Goal: Task Accomplishment & Management: Manage account settings

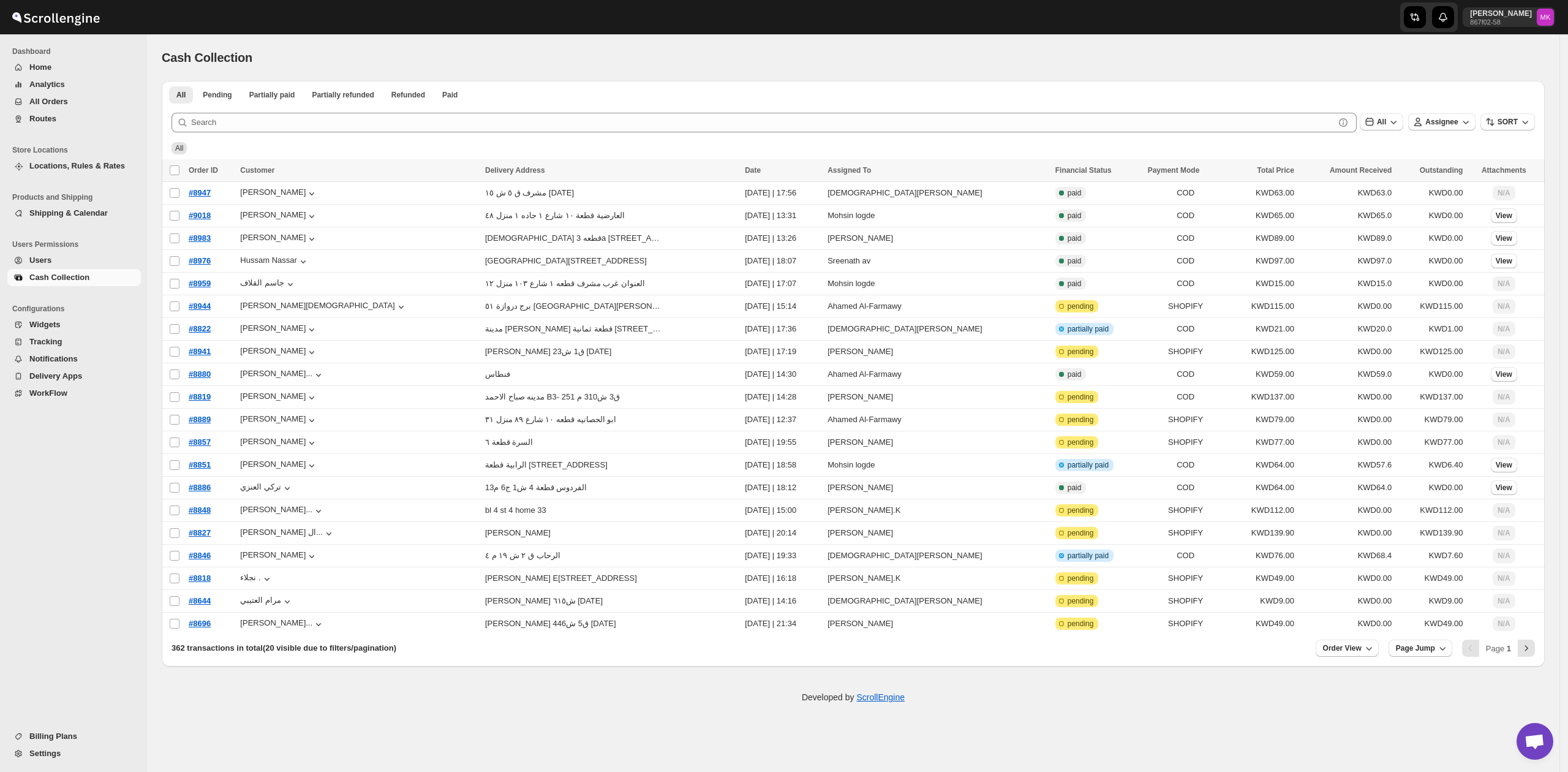
click at [62, 124] on span "Routes" at bounding box center [84, 119] width 109 height 12
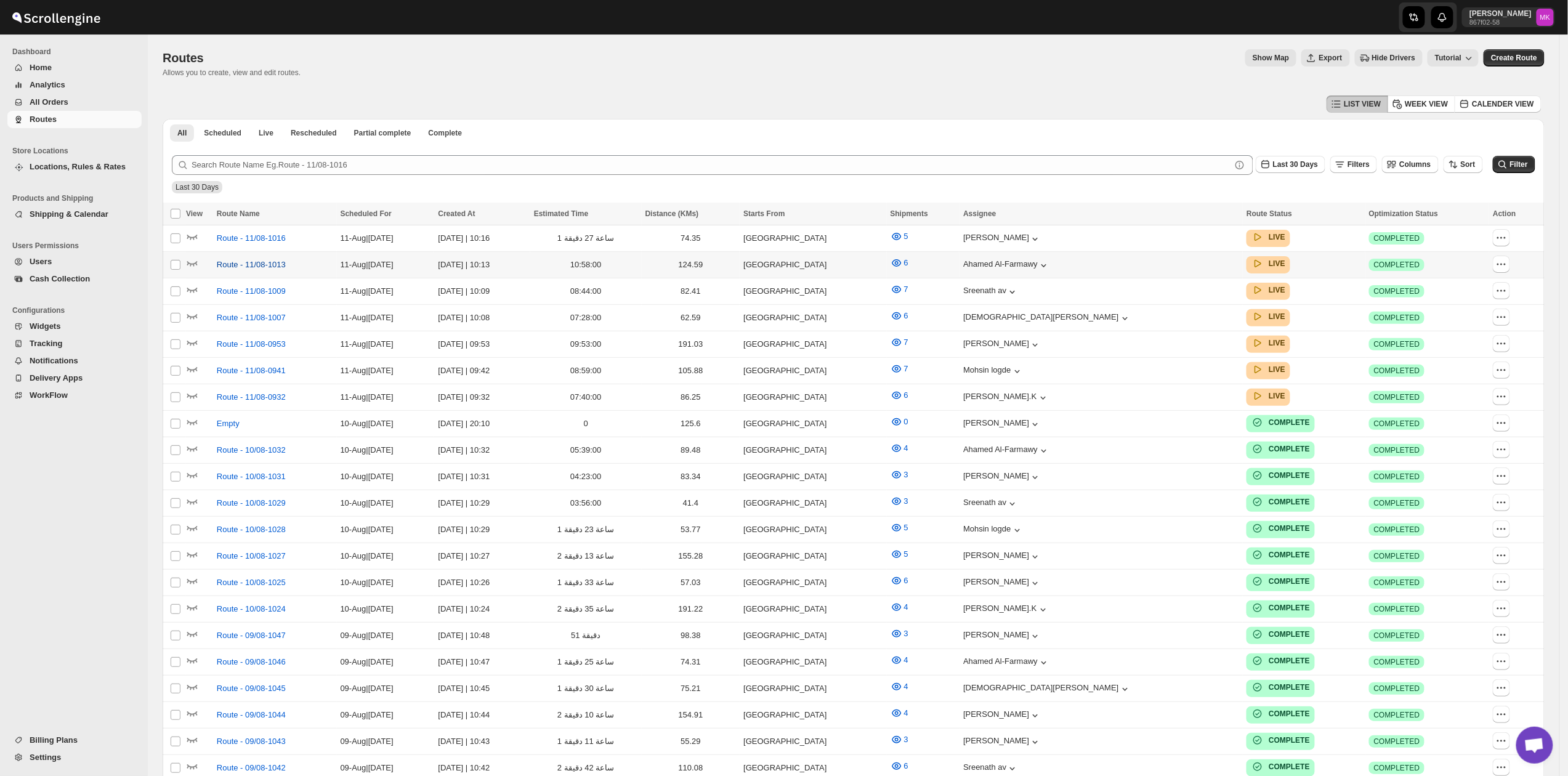
click at [261, 266] on span "Route - 11/08-1013" at bounding box center [251, 265] width 69 height 12
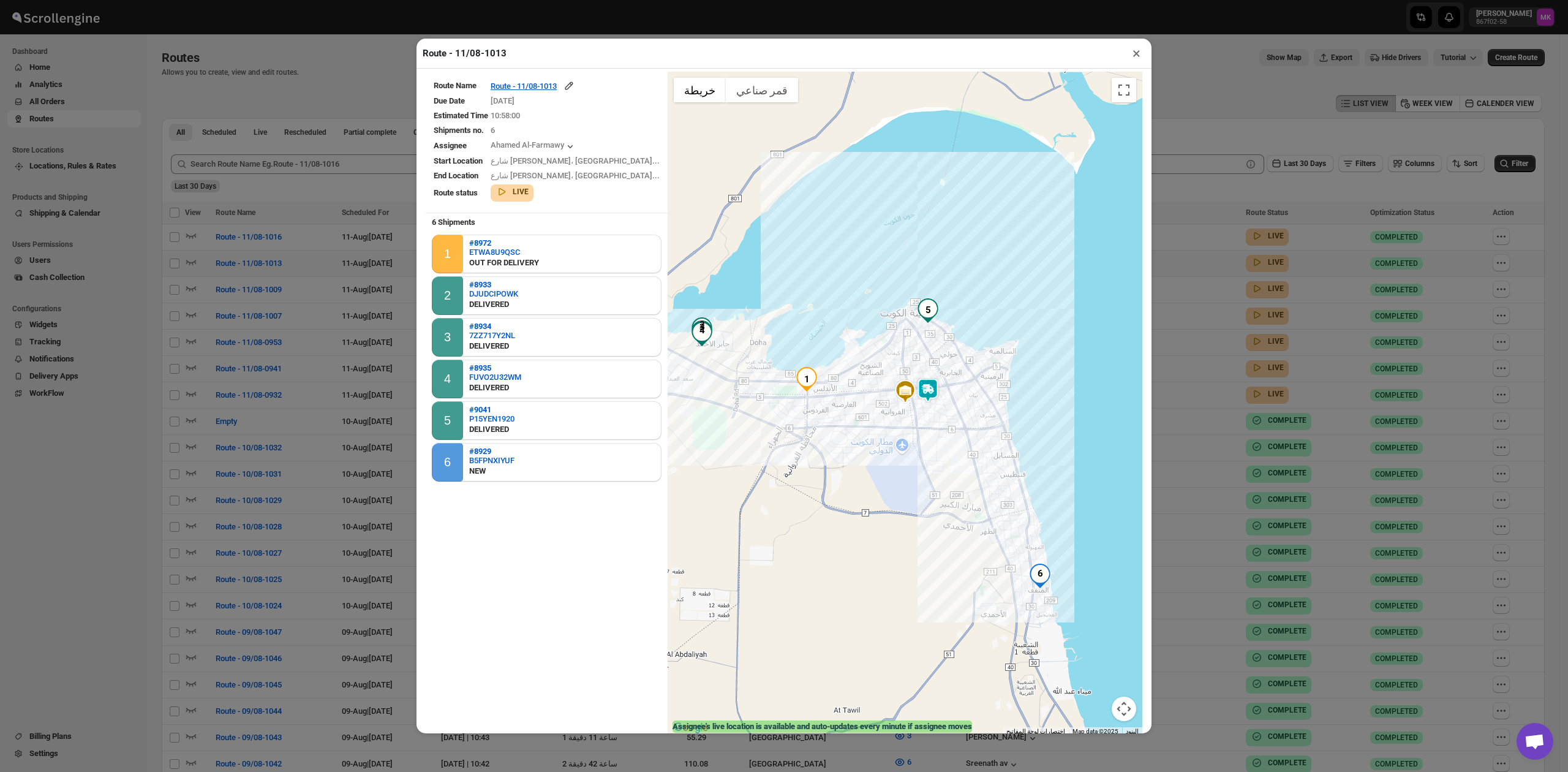
click at [552, 97] on td "[DATE]" at bounding box center [575, 101] width 171 height 14
click at [560, 87] on div "Route - 11/08-1013" at bounding box center [533, 85] width 84 height 12
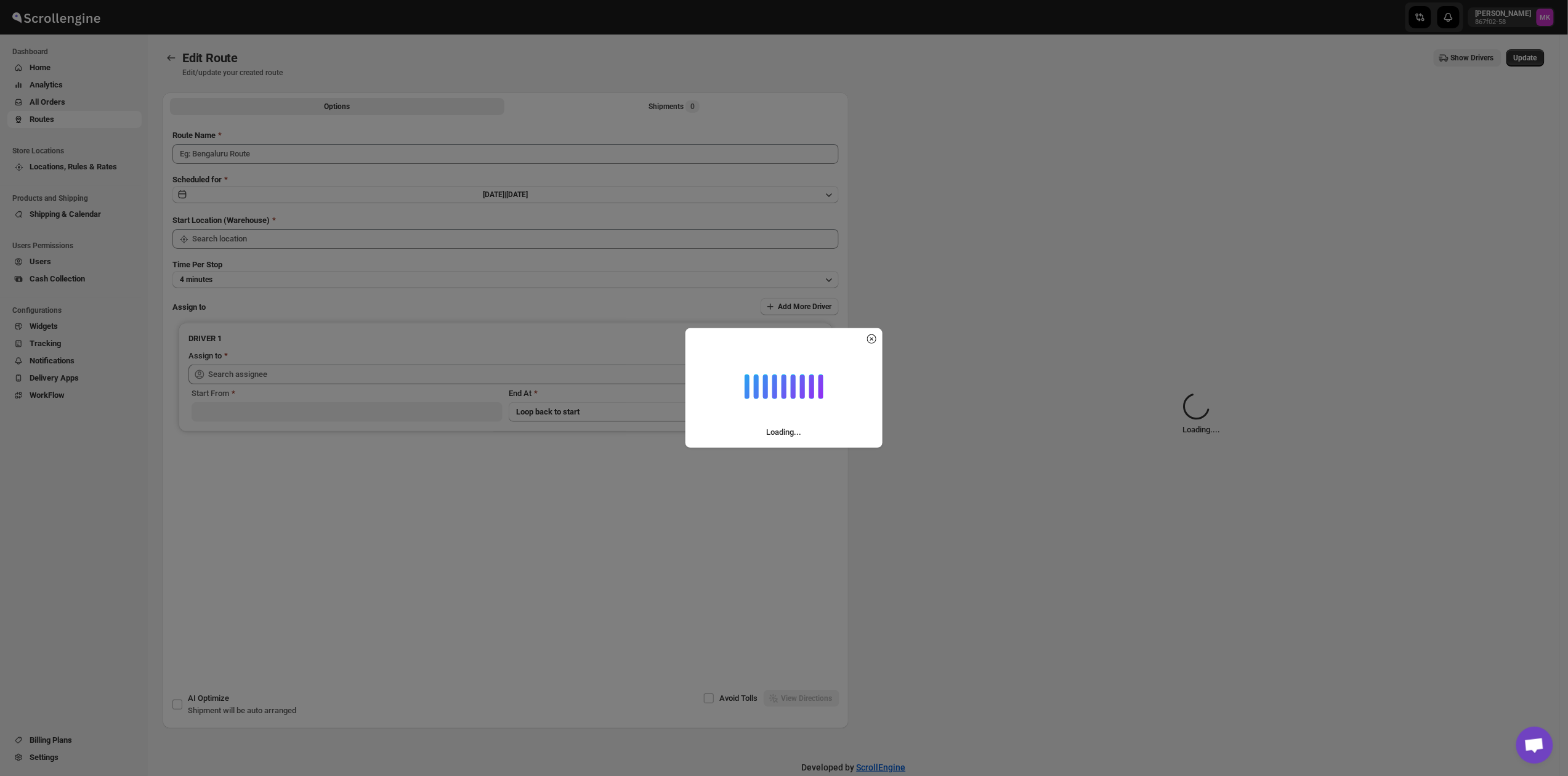
type input "Route - 11/08-1013"
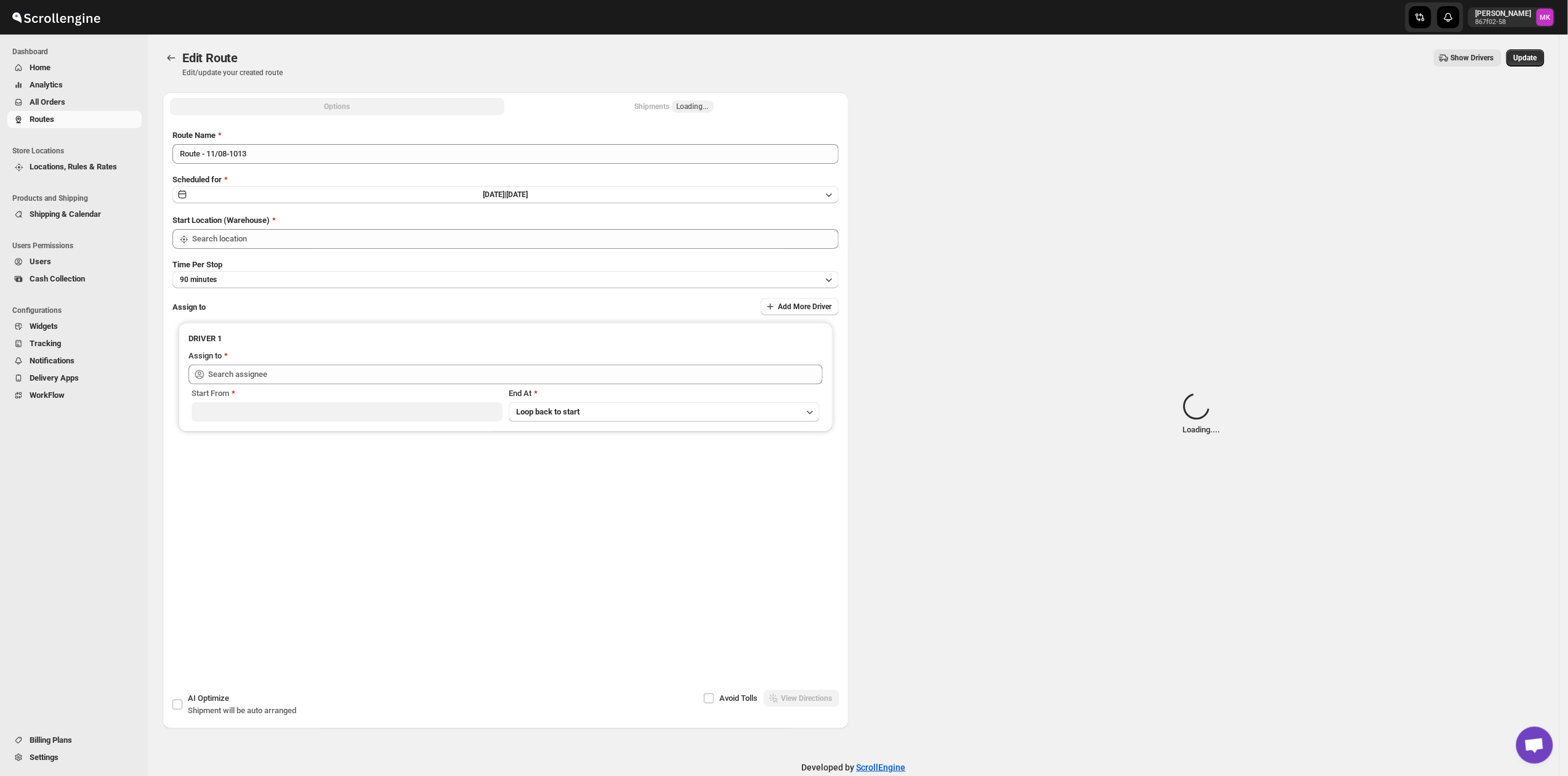
type input "[GEOGRAPHIC_DATA]"
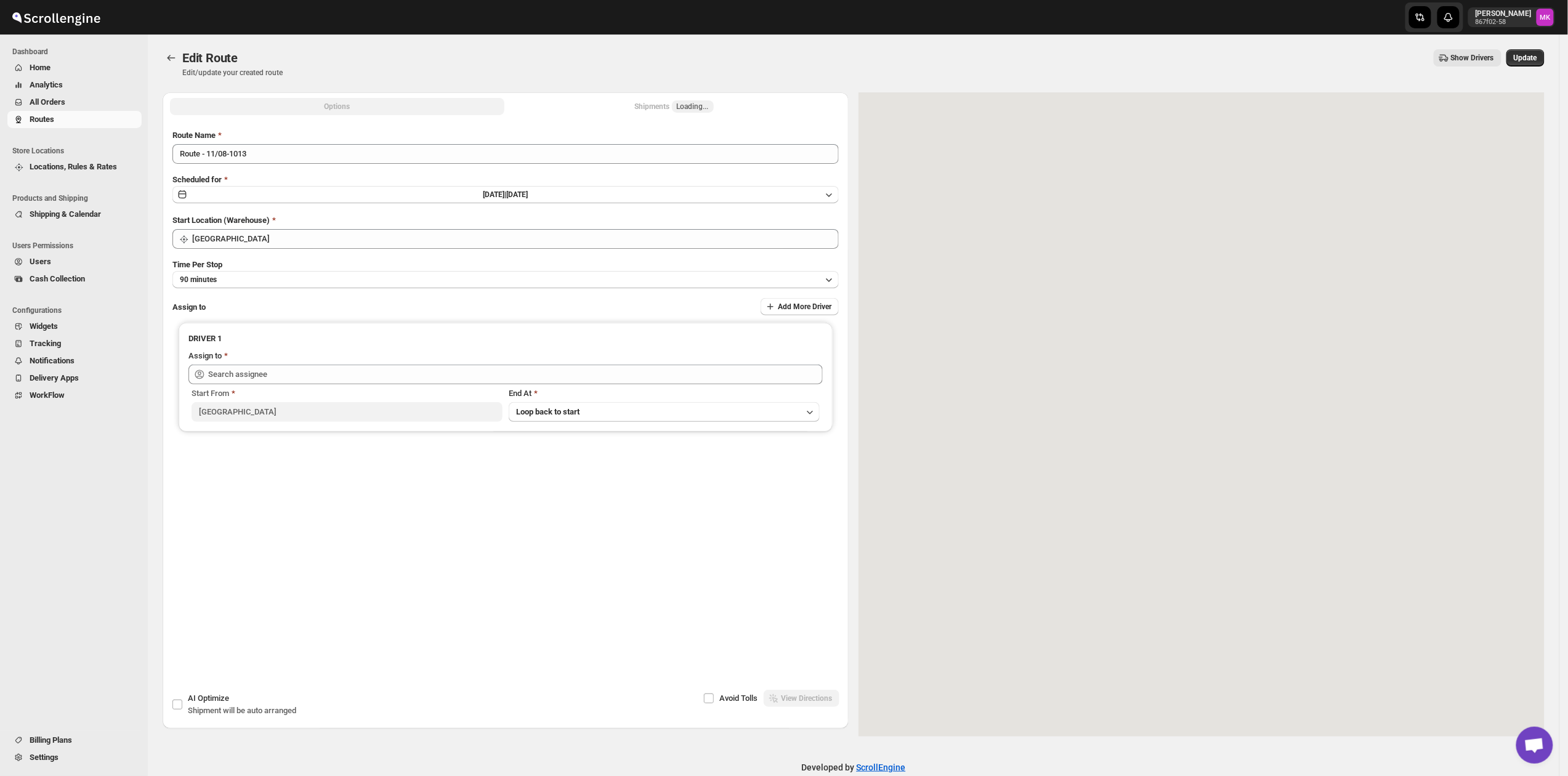
type input "Ahamed Al-Farmawy ([EMAIL_ADDRESS][DOMAIN_NAME])"
click at [651, 111] on div "Shipments Loading..." at bounding box center [674, 106] width 79 height 12
click at [651, 111] on div "Shipments 6" at bounding box center [674, 106] width 51 height 12
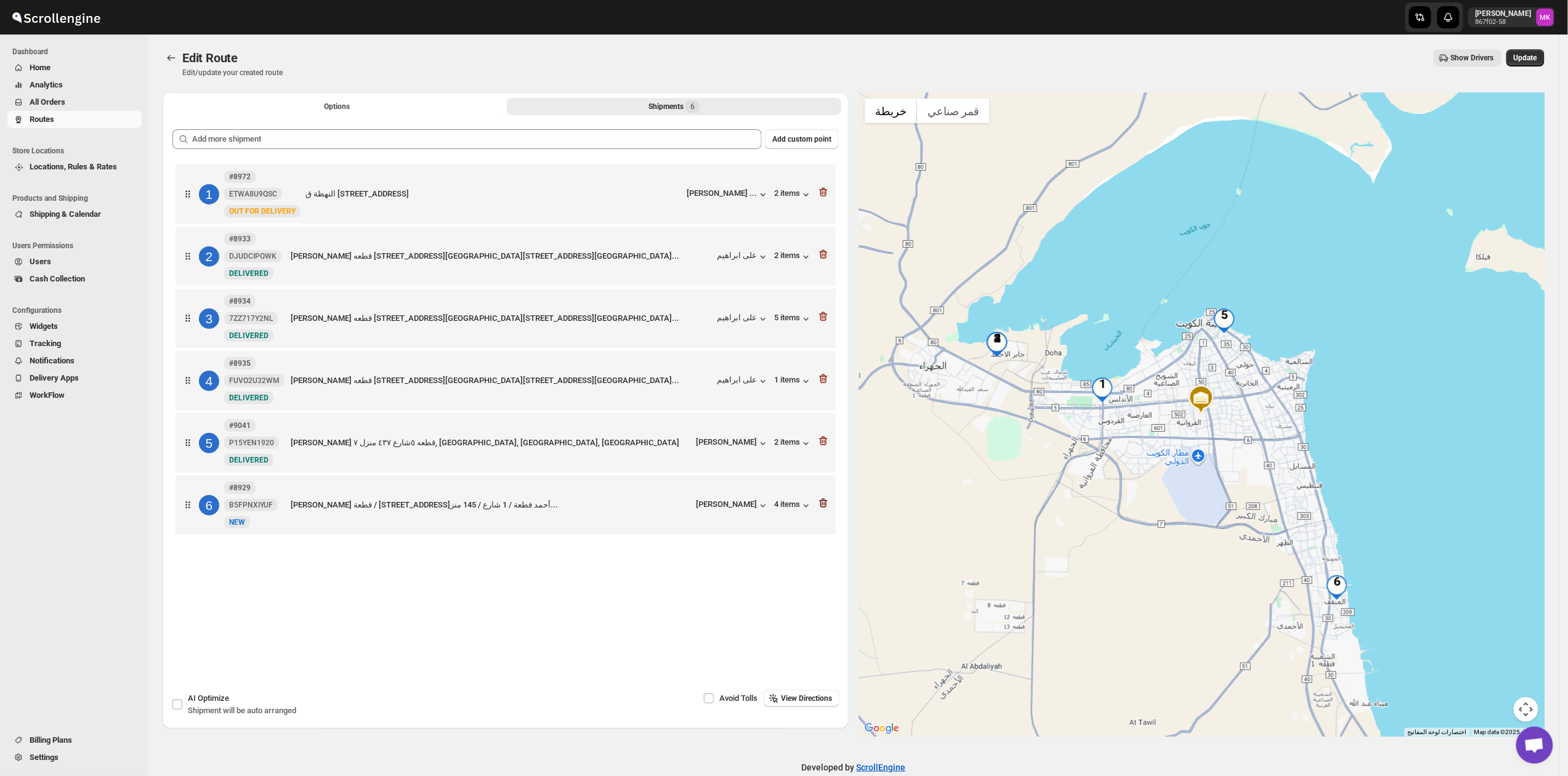
click at [824, 506] on icon "button" at bounding box center [822, 502] width 12 height 12
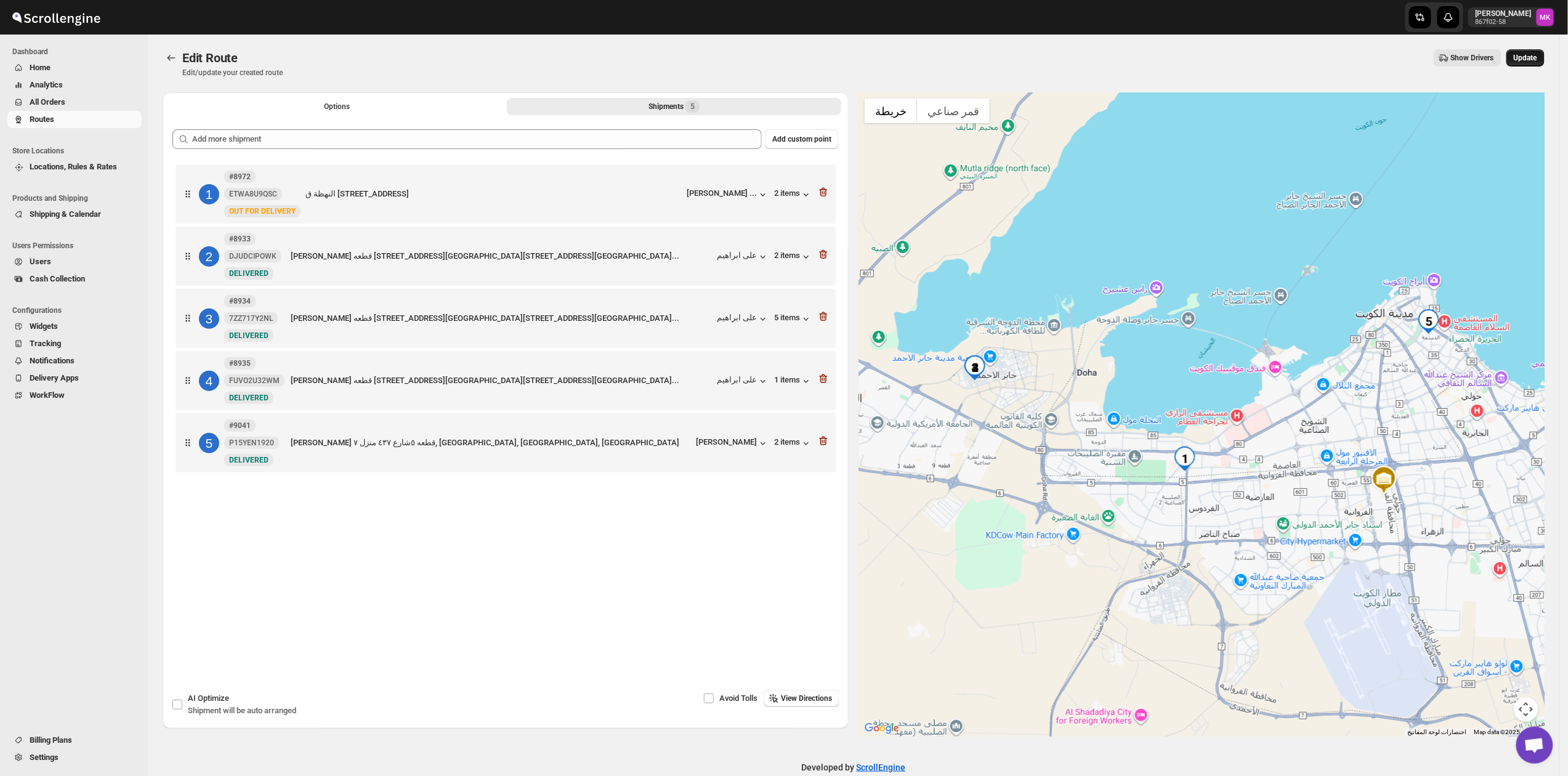
click at [1520, 53] on button "Update" at bounding box center [1525, 57] width 38 height 17
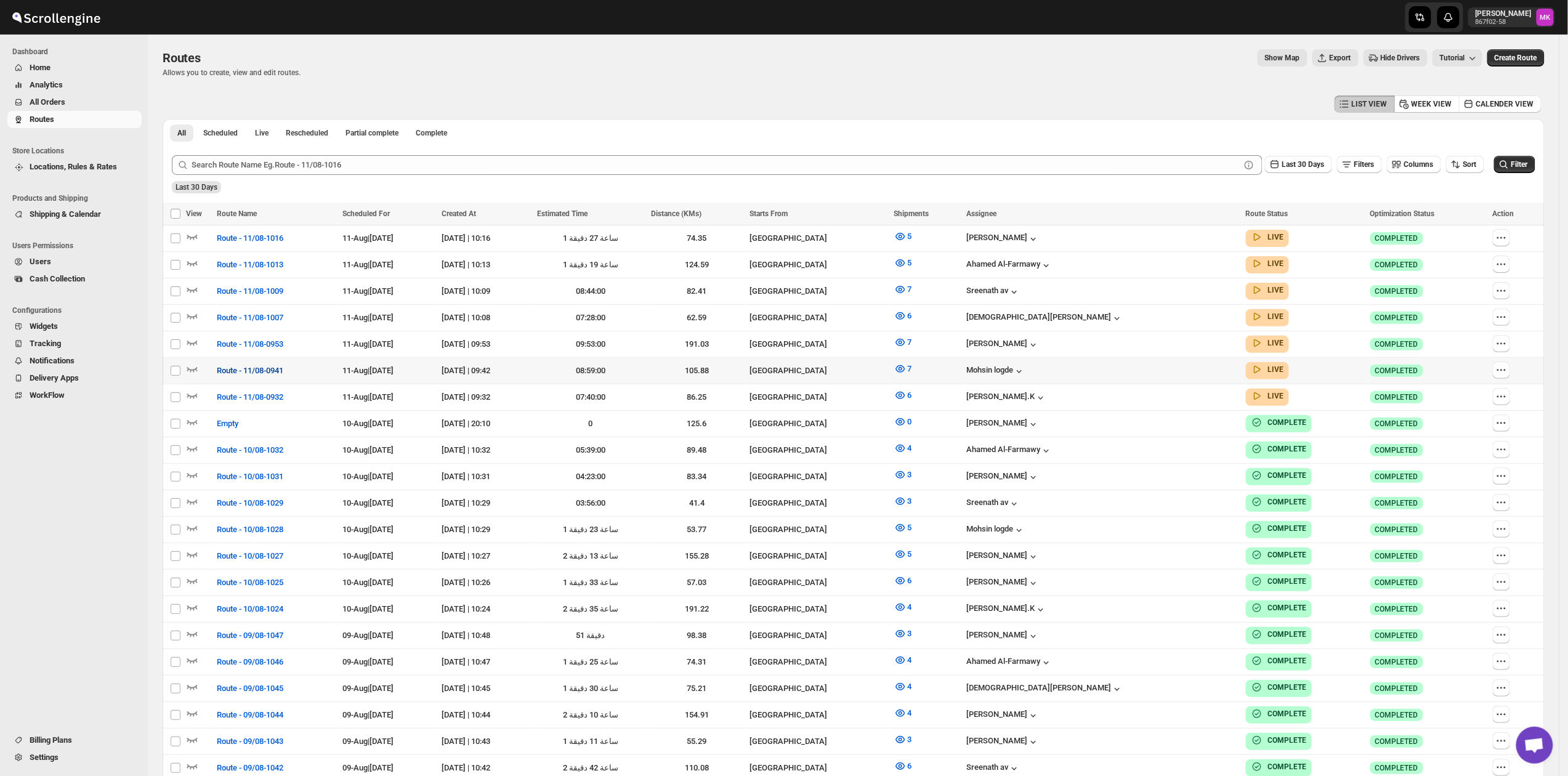
click at [286, 372] on button "Route - 11/08-0941" at bounding box center [250, 371] width 82 height 20
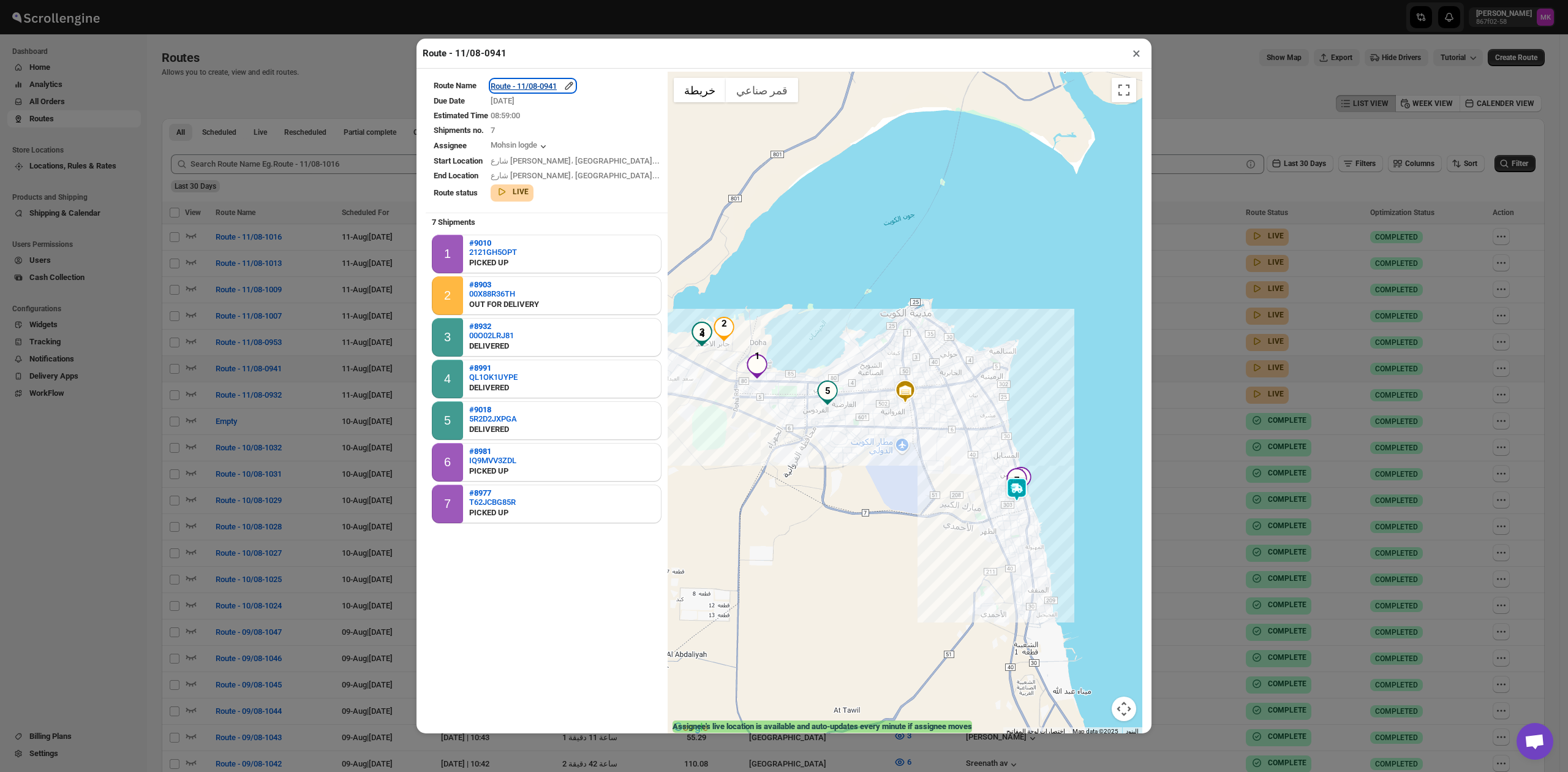
click at [559, 87] on div "Route - 11/08-0941" at bounding box center [533, 85] width 84 height 12
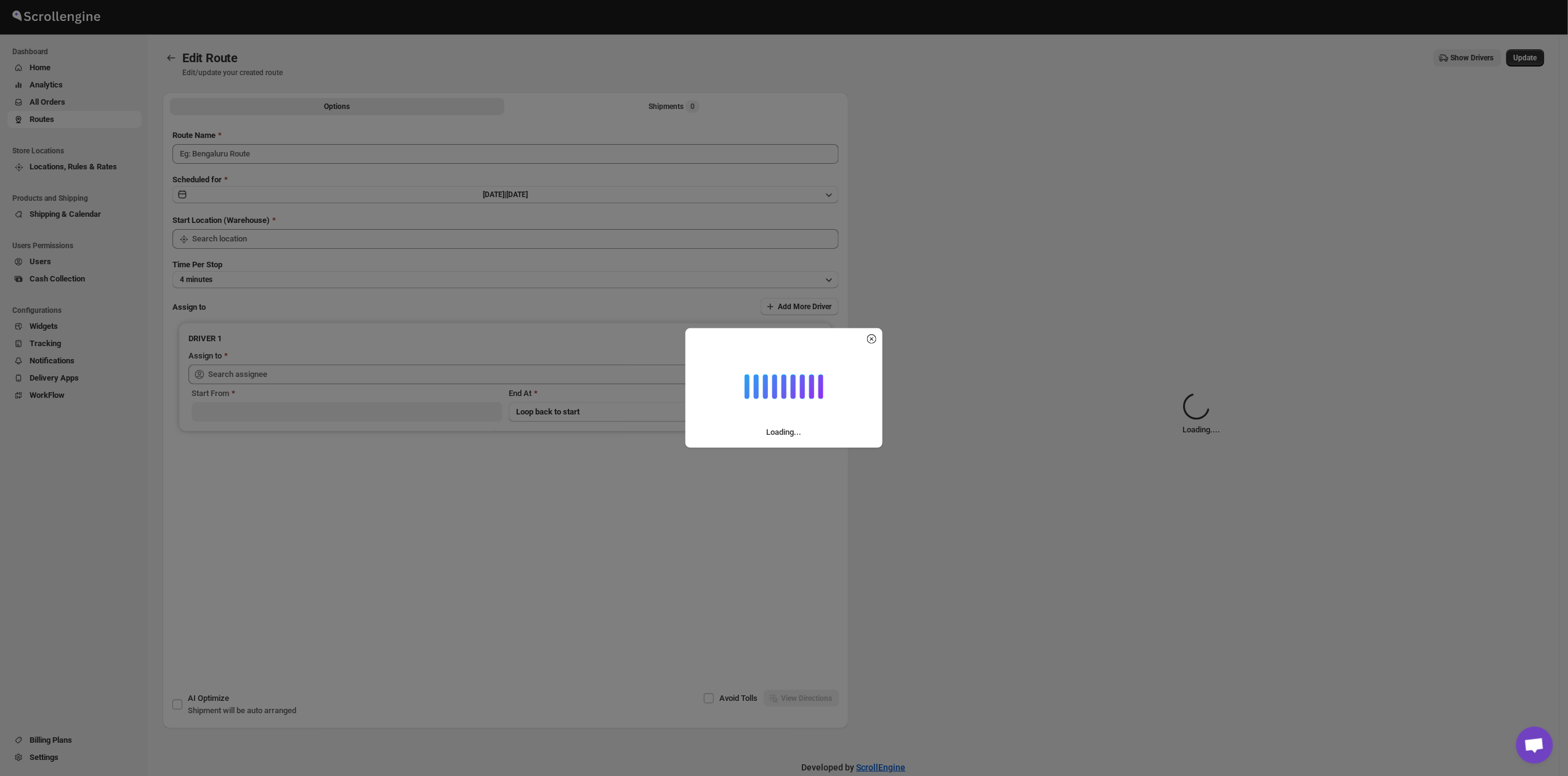
type input "Route - 11/08-0941"
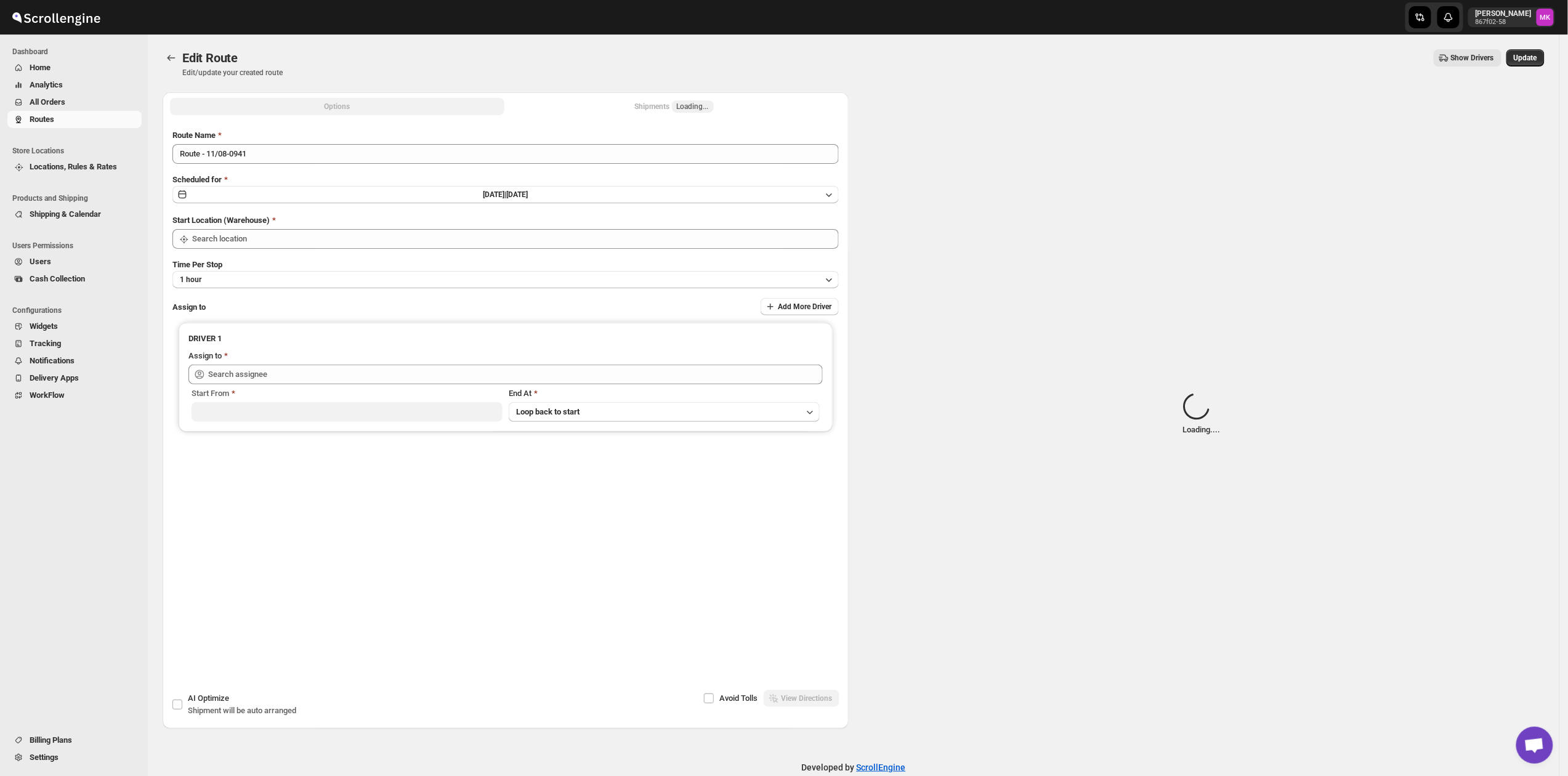
click at [670, 109] on div "Shipments Loading..." at bounding box center [674, 106] width 79 height 12
type input "[GEOGRAPHIC_DATA]"
type input "Mohsin logde ([EMAIL_ADDRESS][DOMAIN_NAME])"
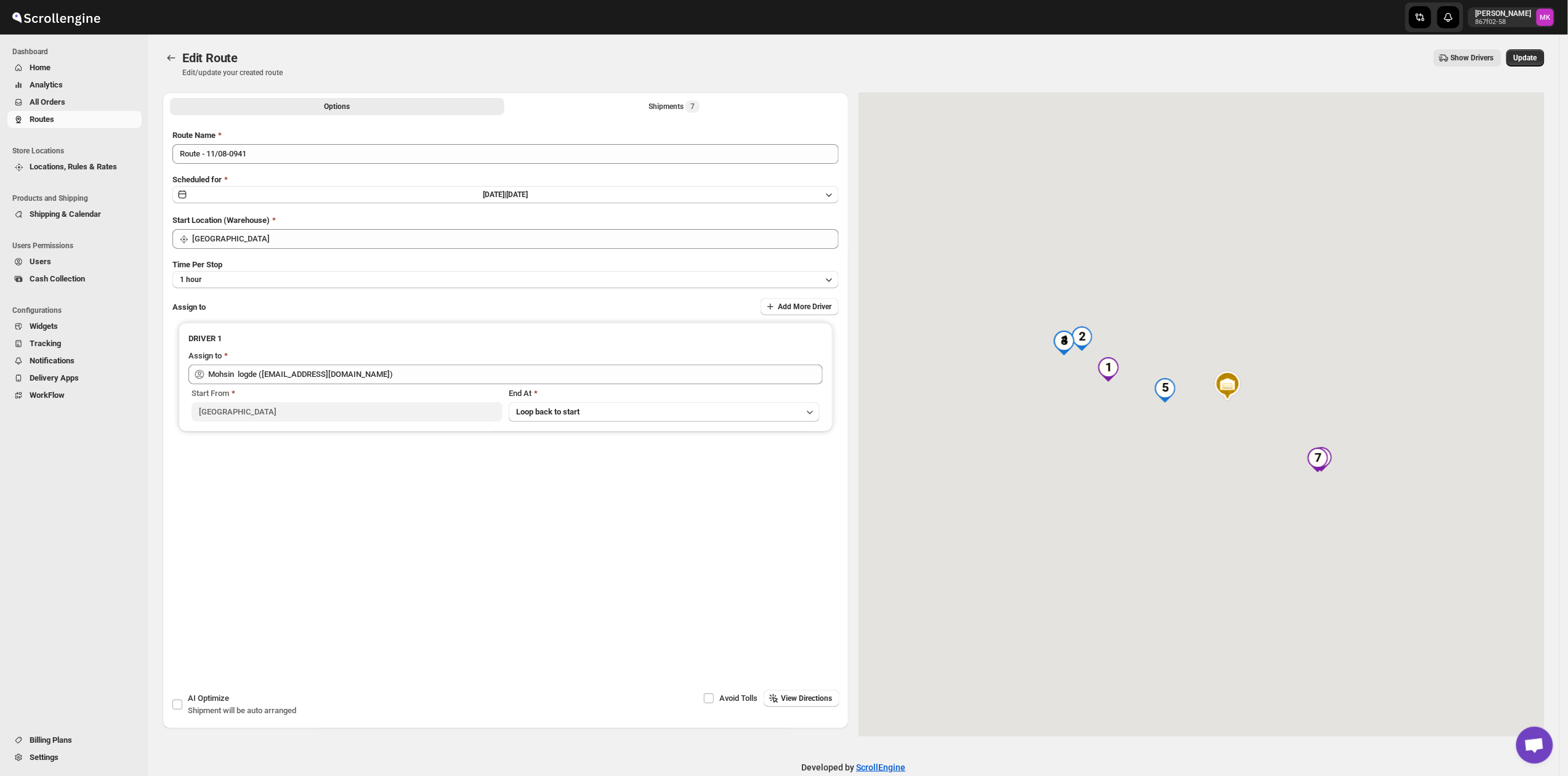
click at [640, 116] on div "Options Shipments 7 More views Options Shipments 7 More views" at bounding box center [506, 105] width 686 height 27
click at [646, 114] on button "Shipments 7" at bounding box center [673, 106] width 334 height 17
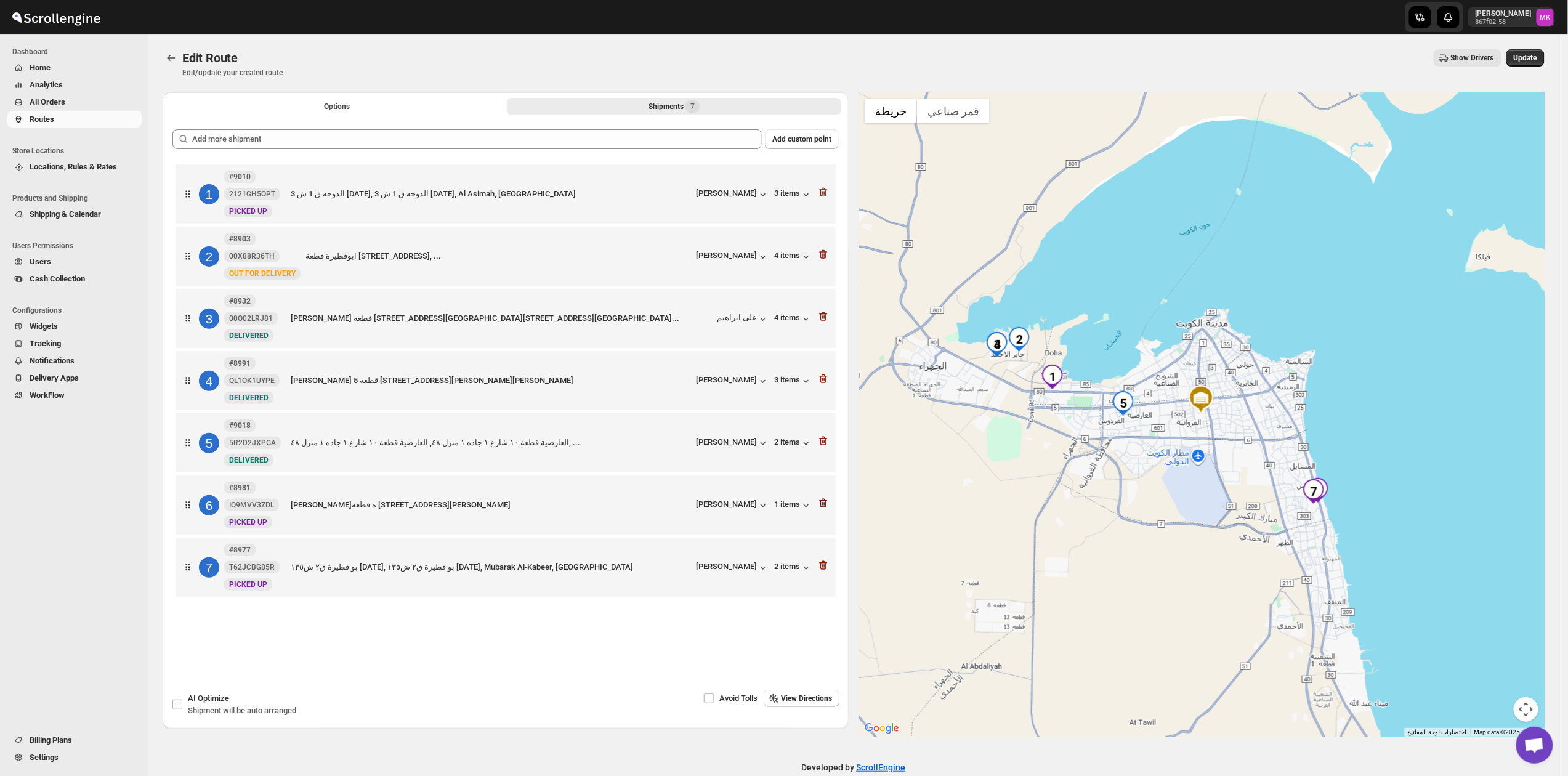
click at [830, 510] on icon "button" at bounding box center [822, 502] width 12 height 12
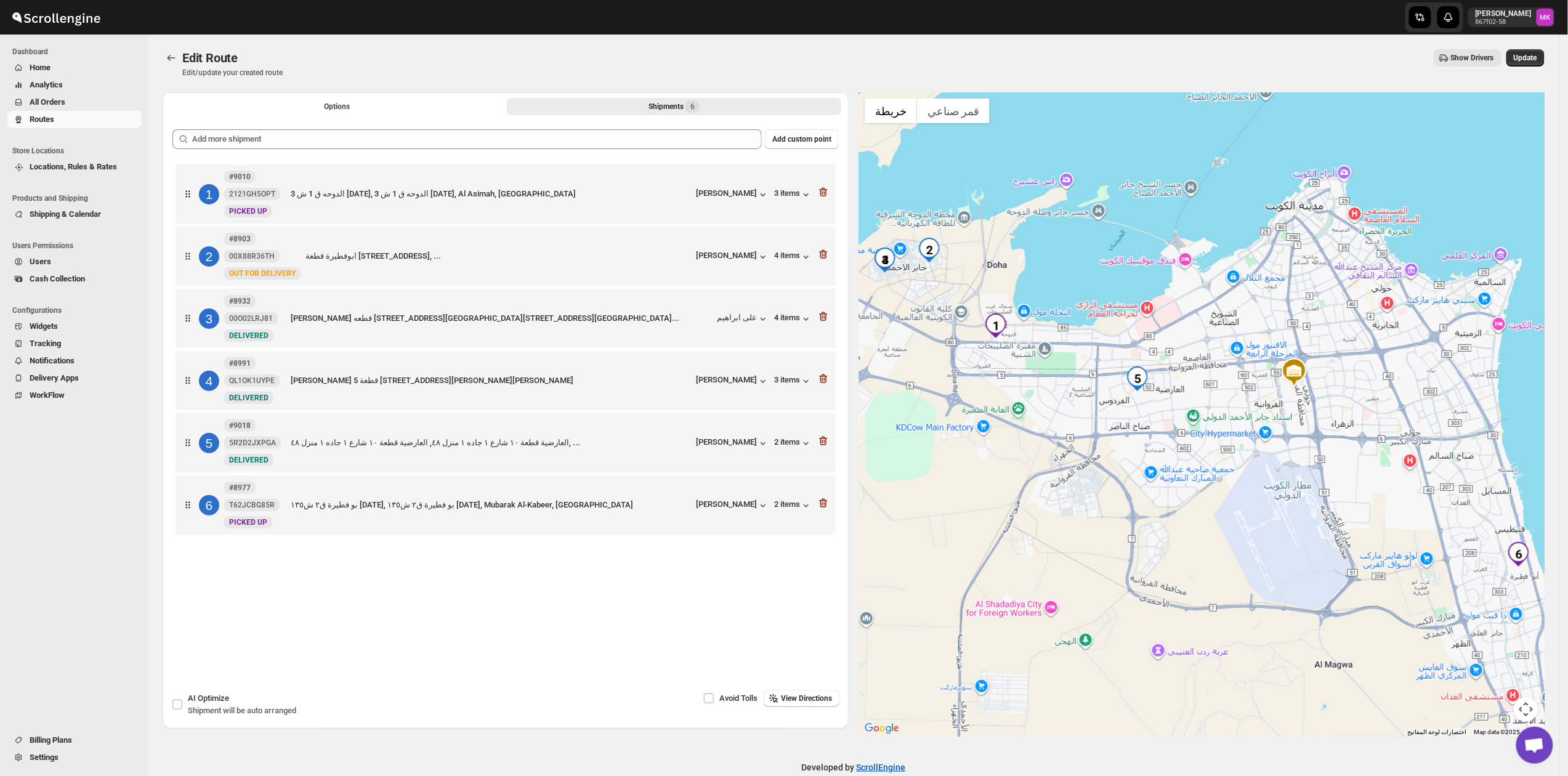
click at [1528, 66] on div "Edit Route Edit/update your created route Show Drivers More actions Show Driver…" at bounding box center [853, 63] width 1382 height 29
click at [1528, 62] on span "Update" at bounding box center [1525, 58] width 24 height 10
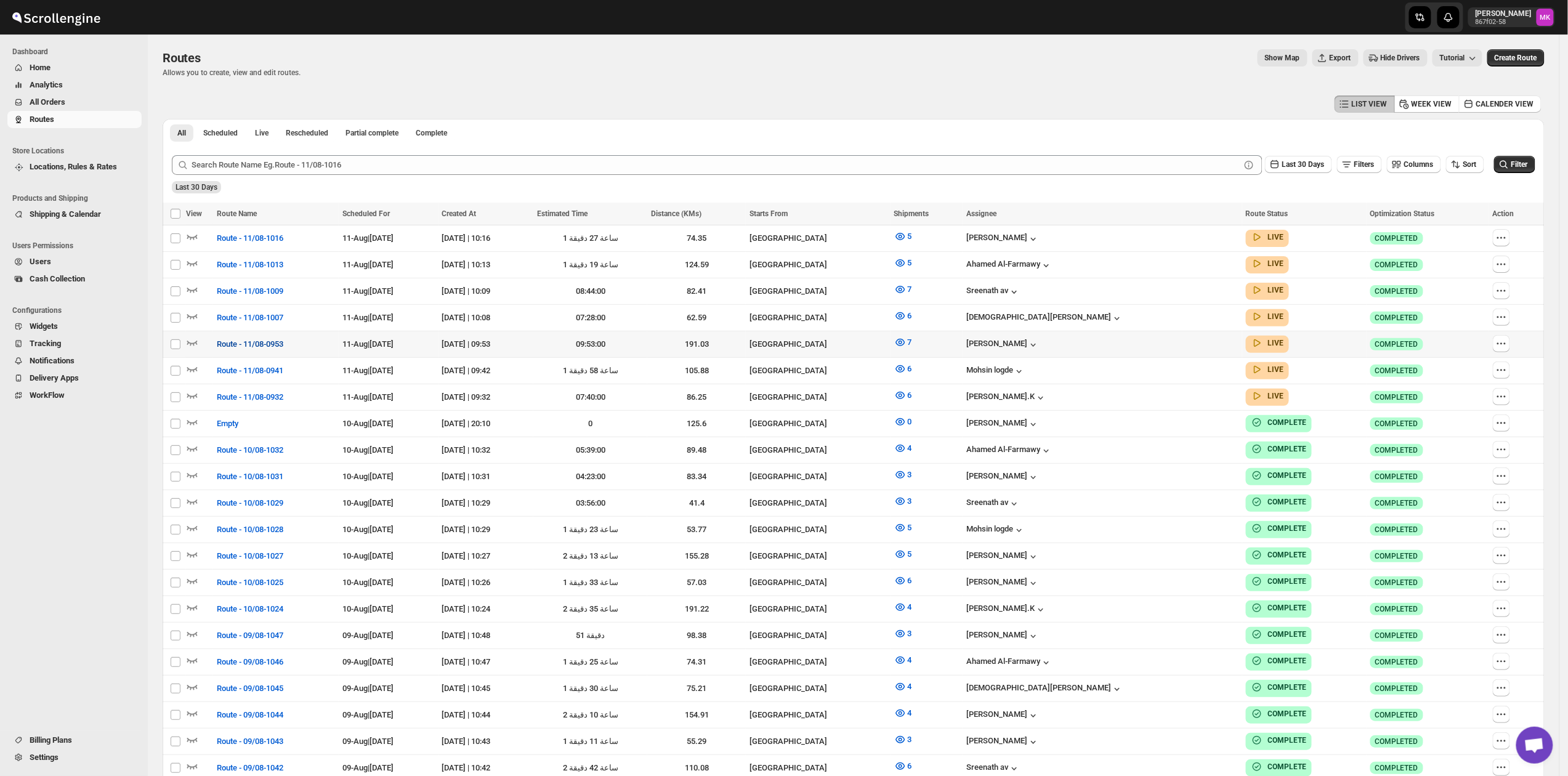
click at [274, 341] on span "Route - 11/08-0953" at bounding box center [249, 344] width 66 height 12
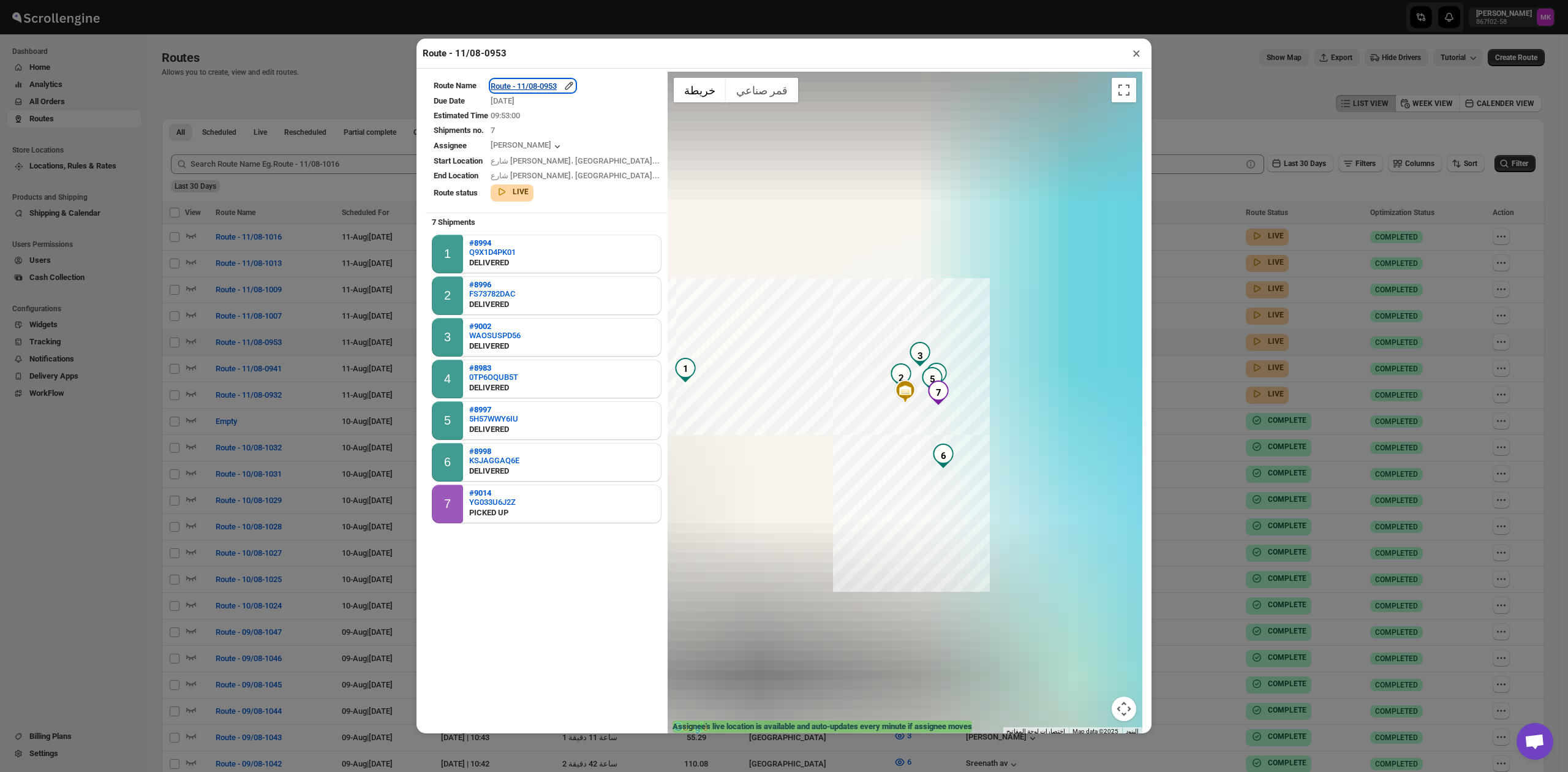
click at [555, 89] on div "Route - 11/08-0953" at bounding box center [533, 85] width 84 height 12
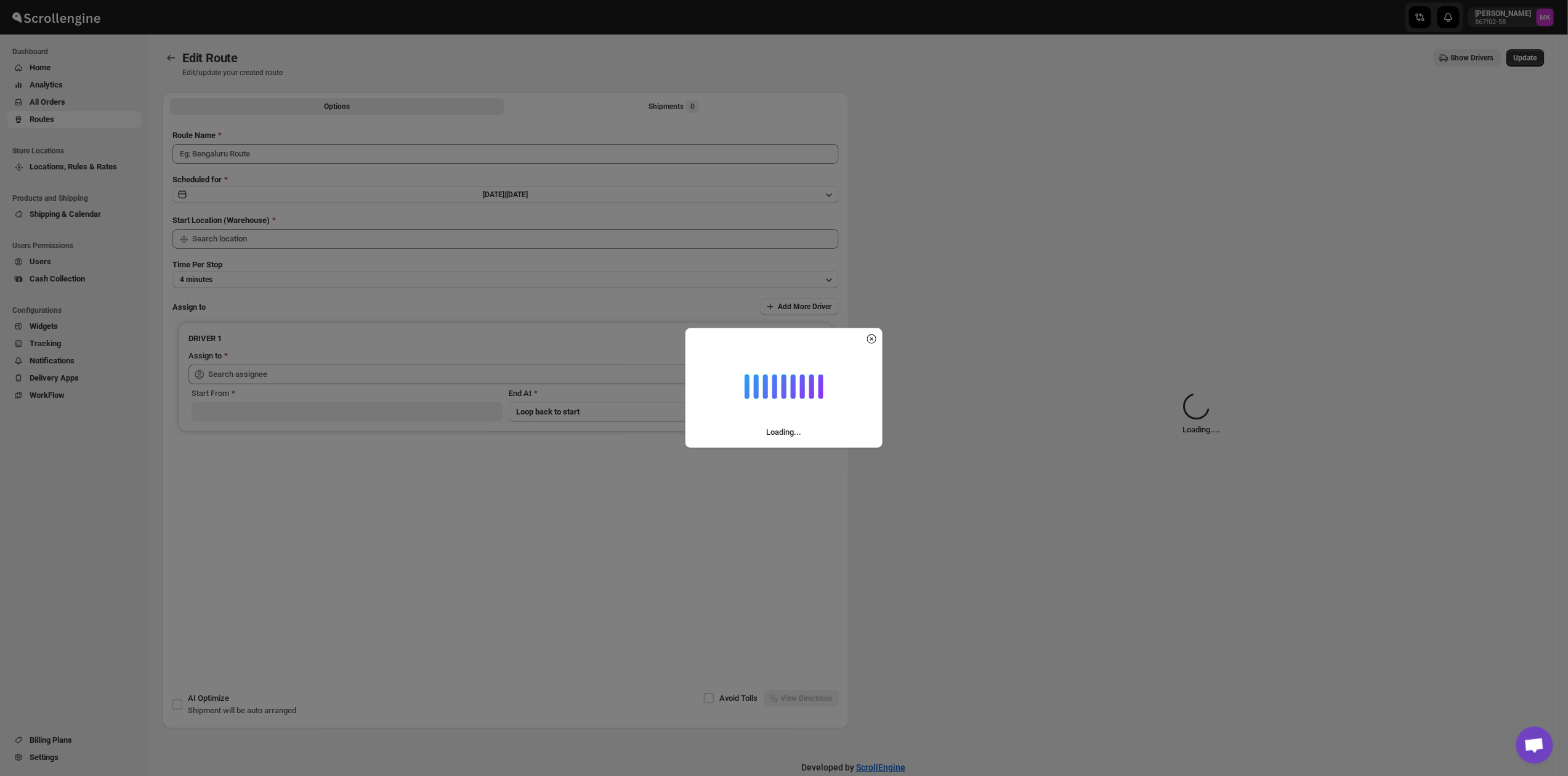
type input "Route - 11/08-0953"
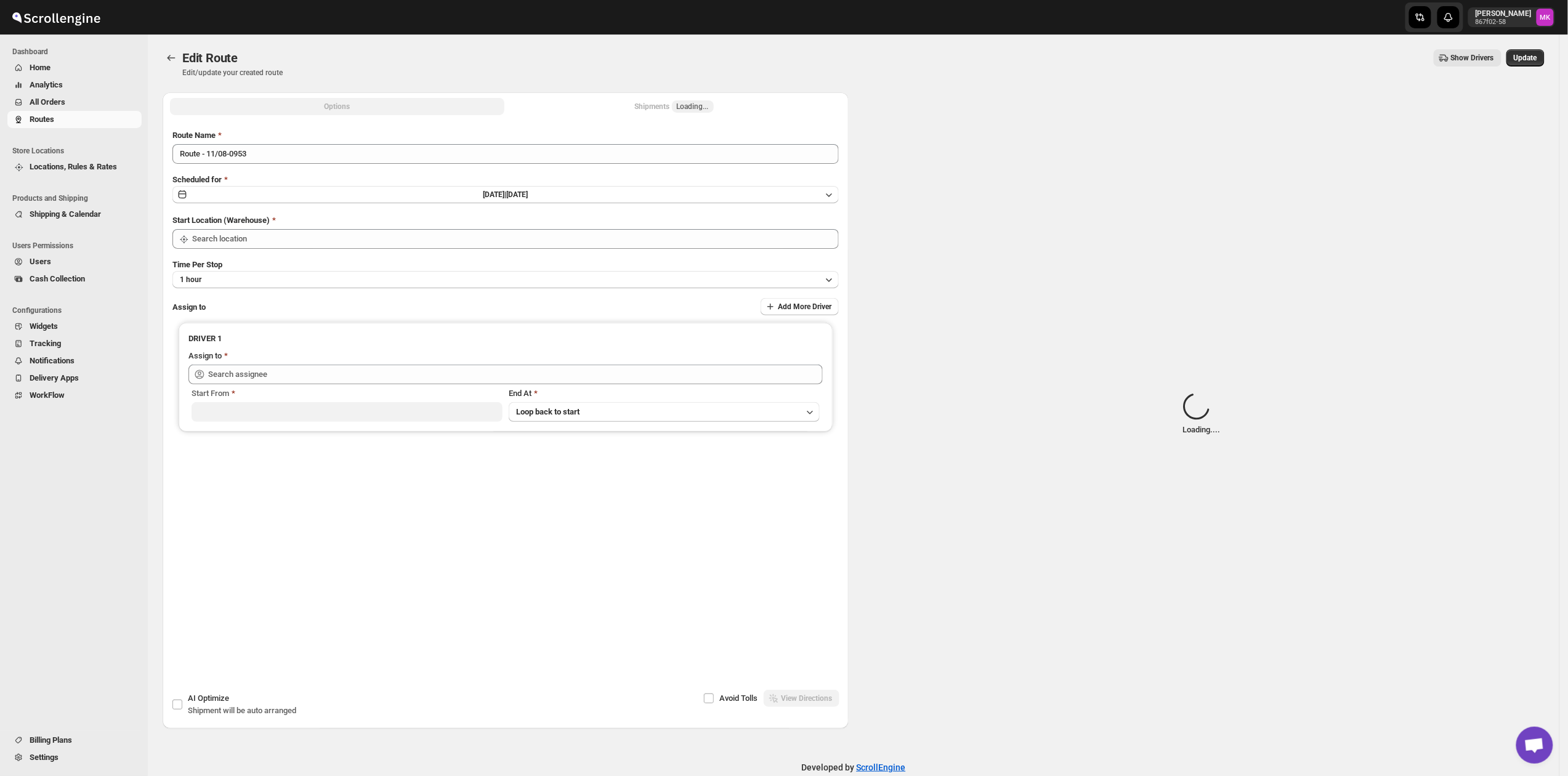
type input "[GEOGRAPHIC_DATA]"
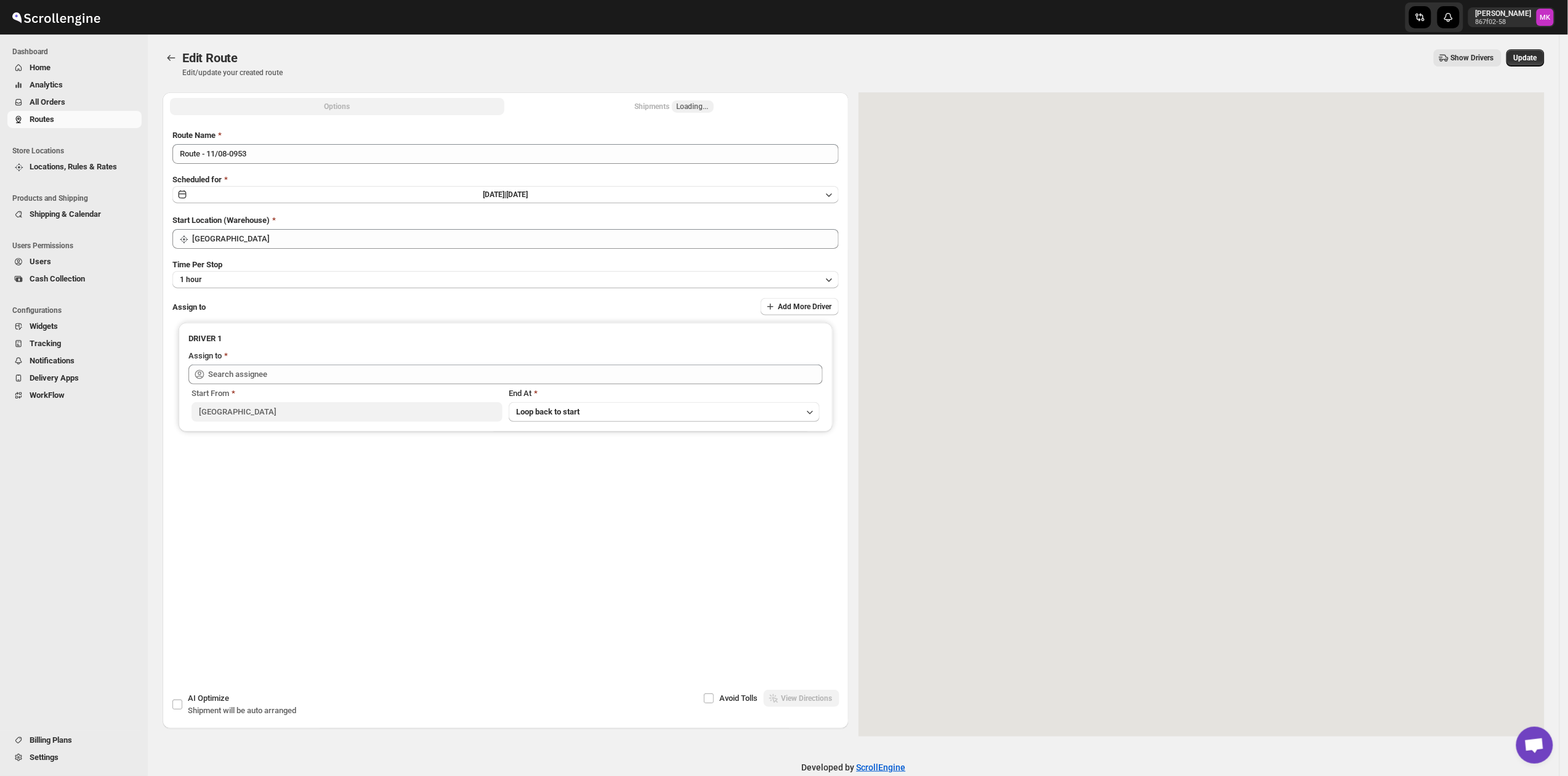
type input "[PERSON_NAME] ([EMAIL_ADDRESS][DOMAIN_NAME])"
click at [681, 104] on span "Loading..." at bounding box center [693, 106] width 32 height 10
click at [661, 104] on div "Shipments 7" at bounding box center [674, 106] width 51 height 12
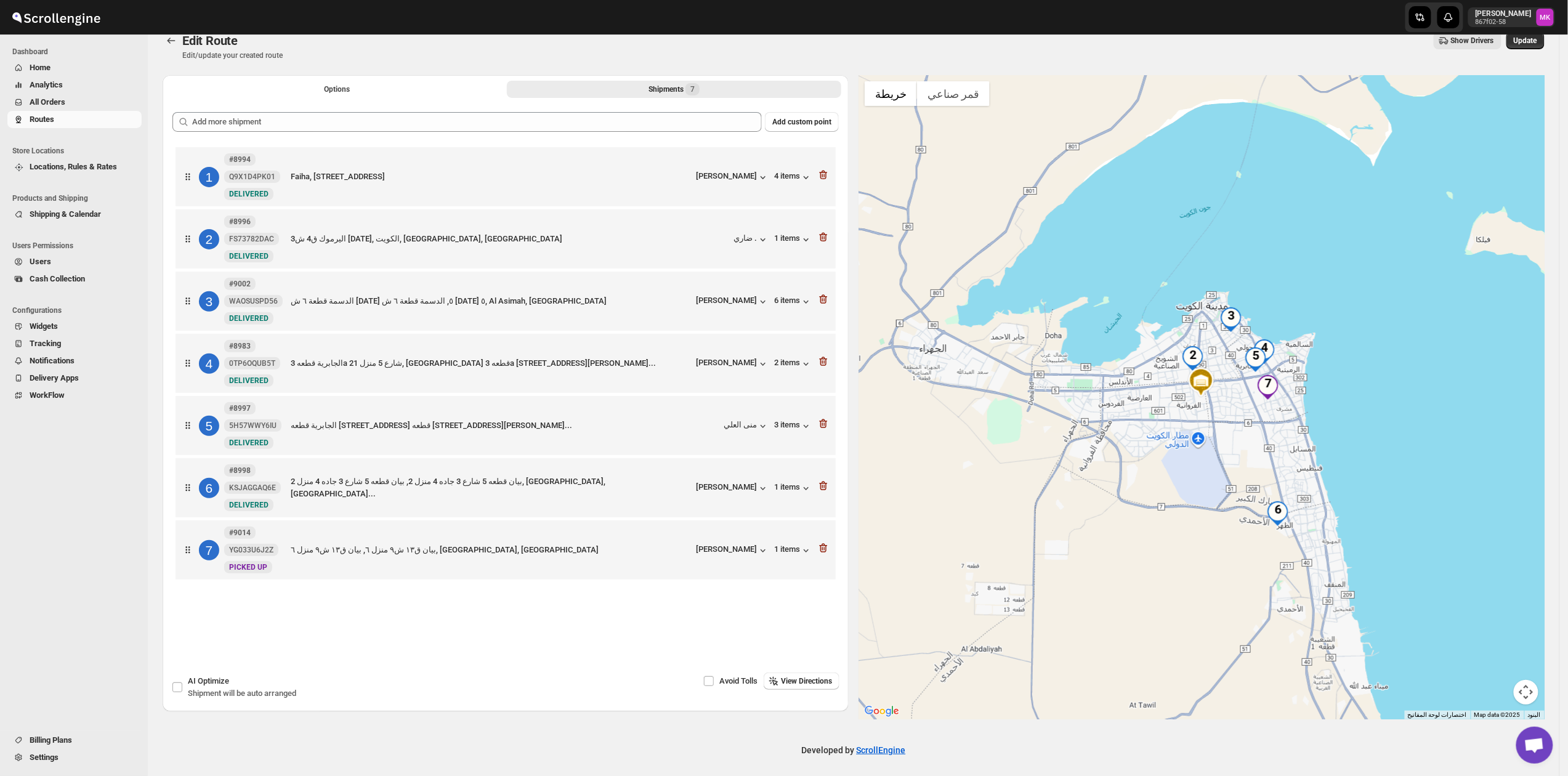
scroll to position [22, 0]
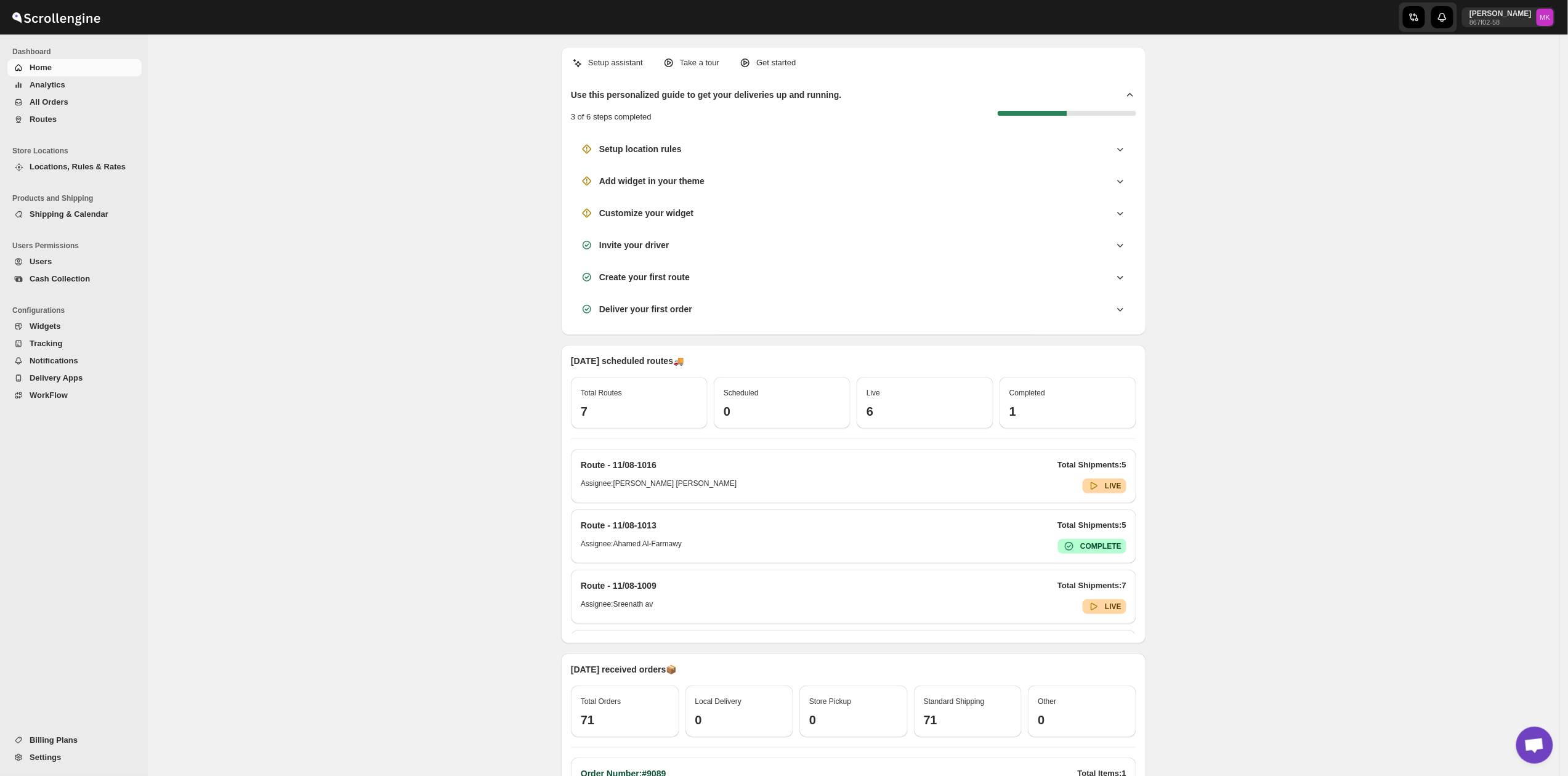
drag, startPoint x: 0, startPoint y: 0, endPoint x: 42, endPoint y: 106, distance: 114.0
click at [42, 106] on span "All Orders" at bounding box center [48, 101] width 38 height 9
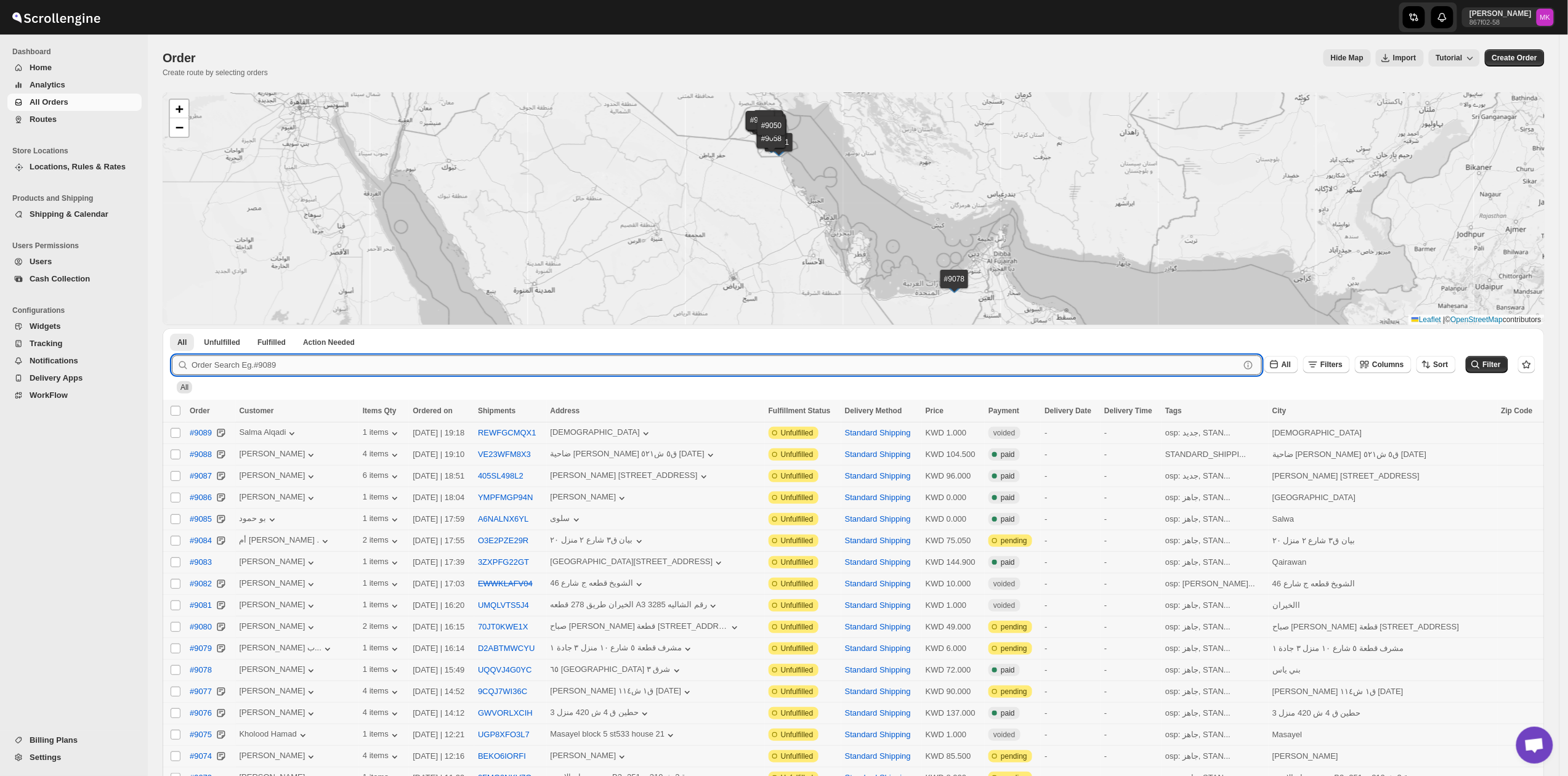
click at [294, 363] on input "text" at bounding box center [715, 365] width 1048 height 20
paste input "5843"
type input "5843"
click at [172, 328] on button "Submit" at bounding box center [189, 335] width 35 height 13
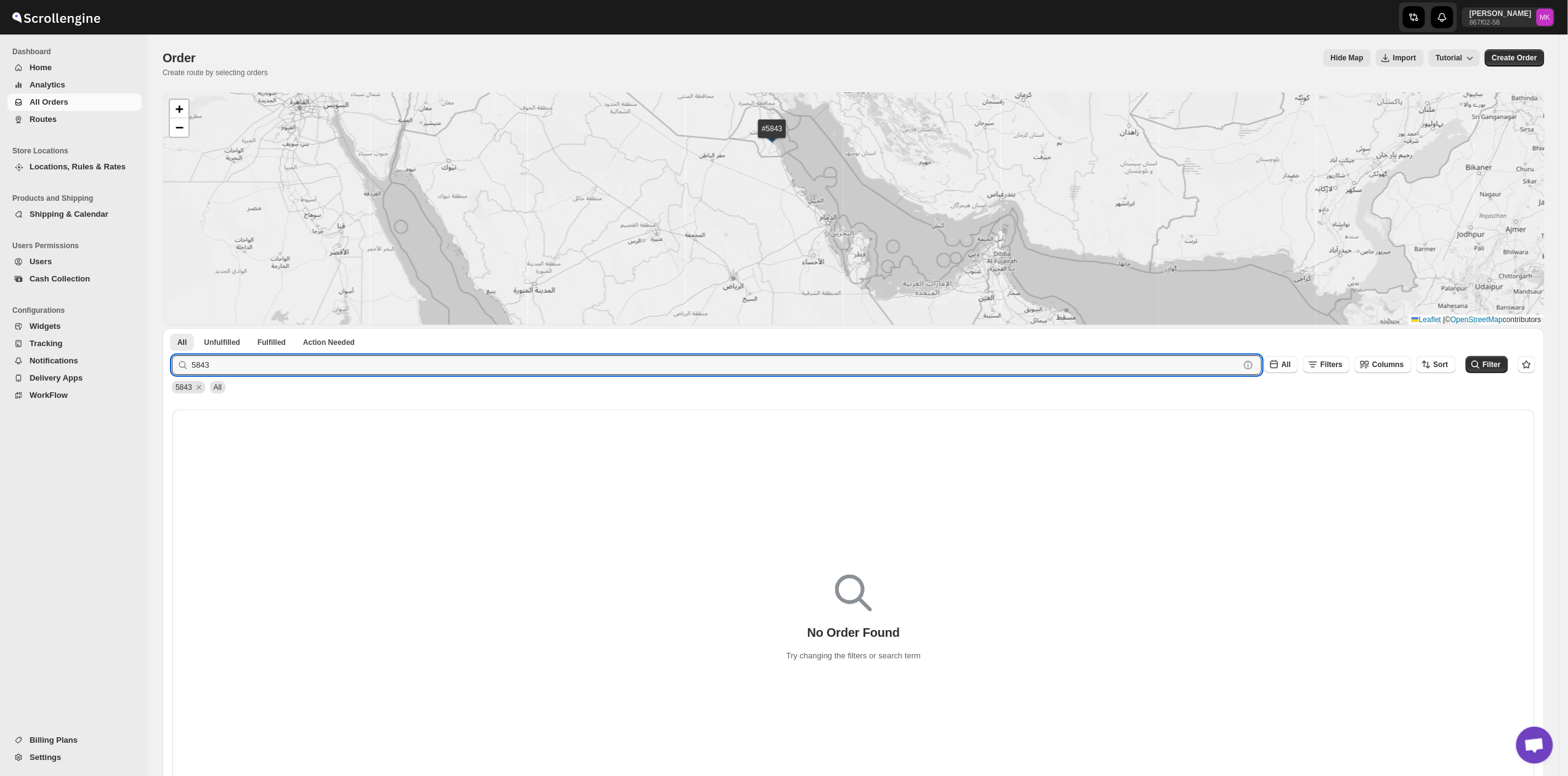
click at [51, 116] on span "Routes" at bounding box center [42, 118] width 27 height 9
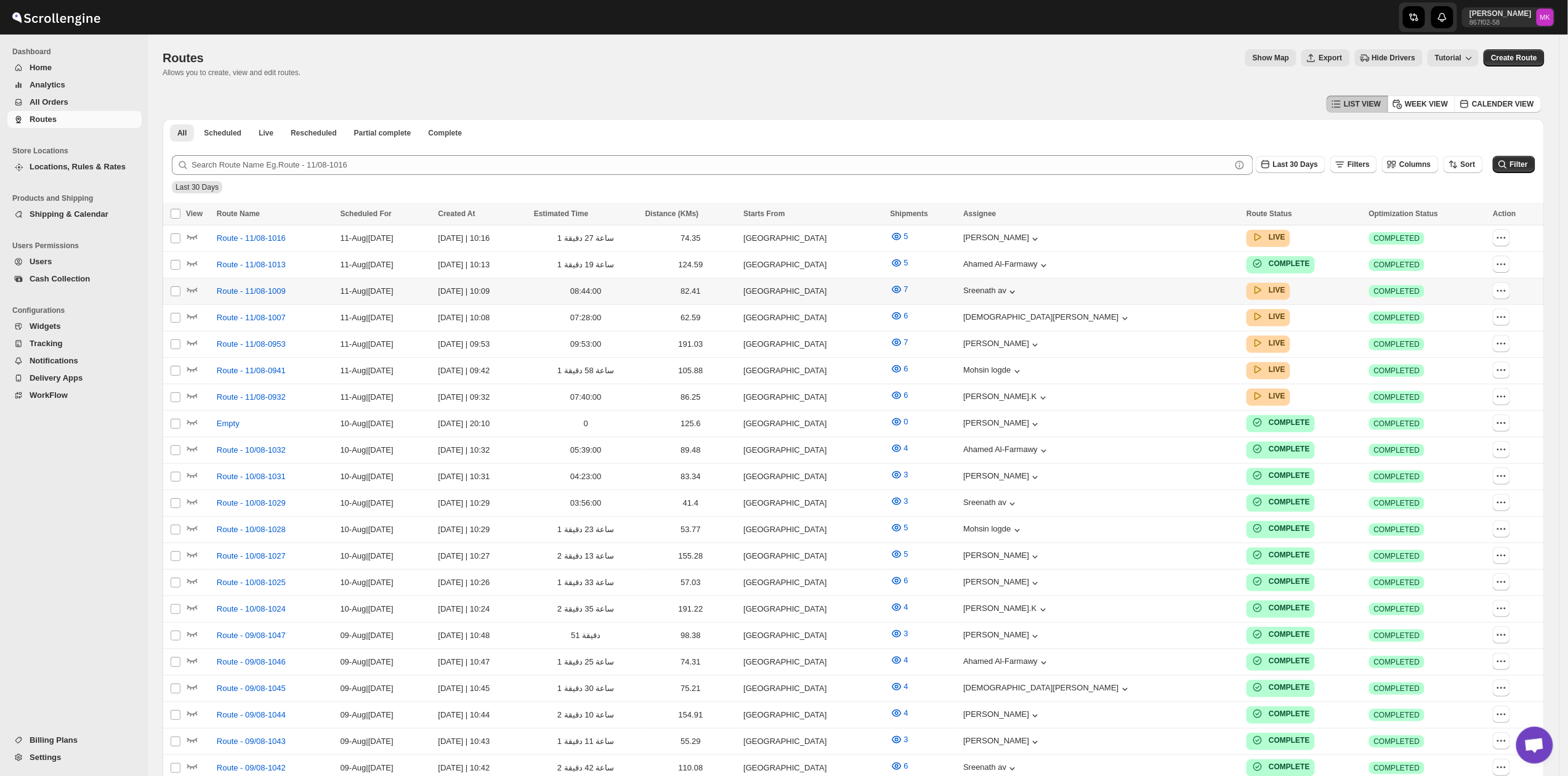
click at [238, 299] on td "Route - 11/08-1009" at bounding box center [275, 292] width 124 height 26
checkbox input "true"
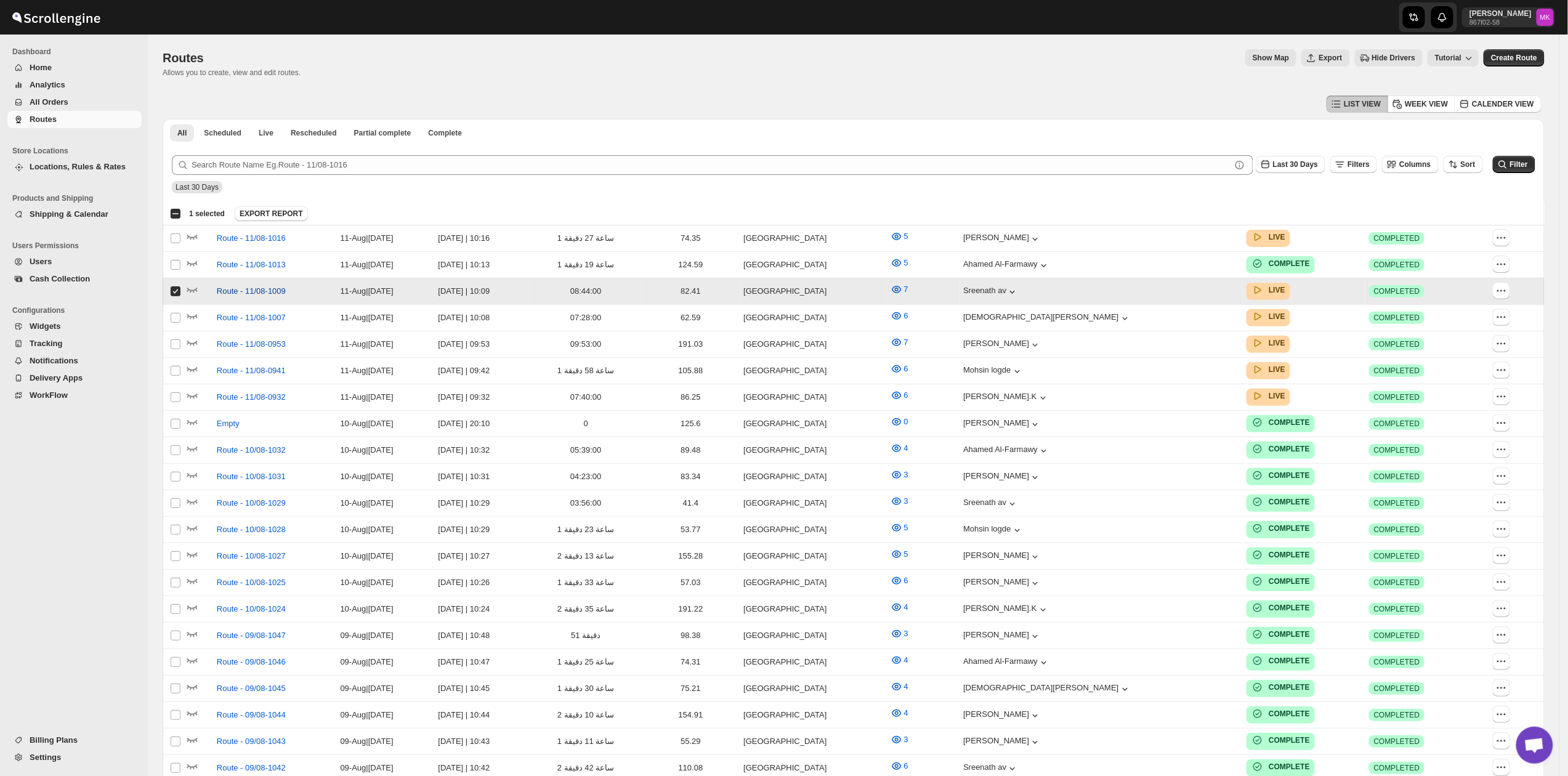
click at [239, 292] on span "Route - 11/08-1009" at bounding box center [251, 291] width 69 height 12
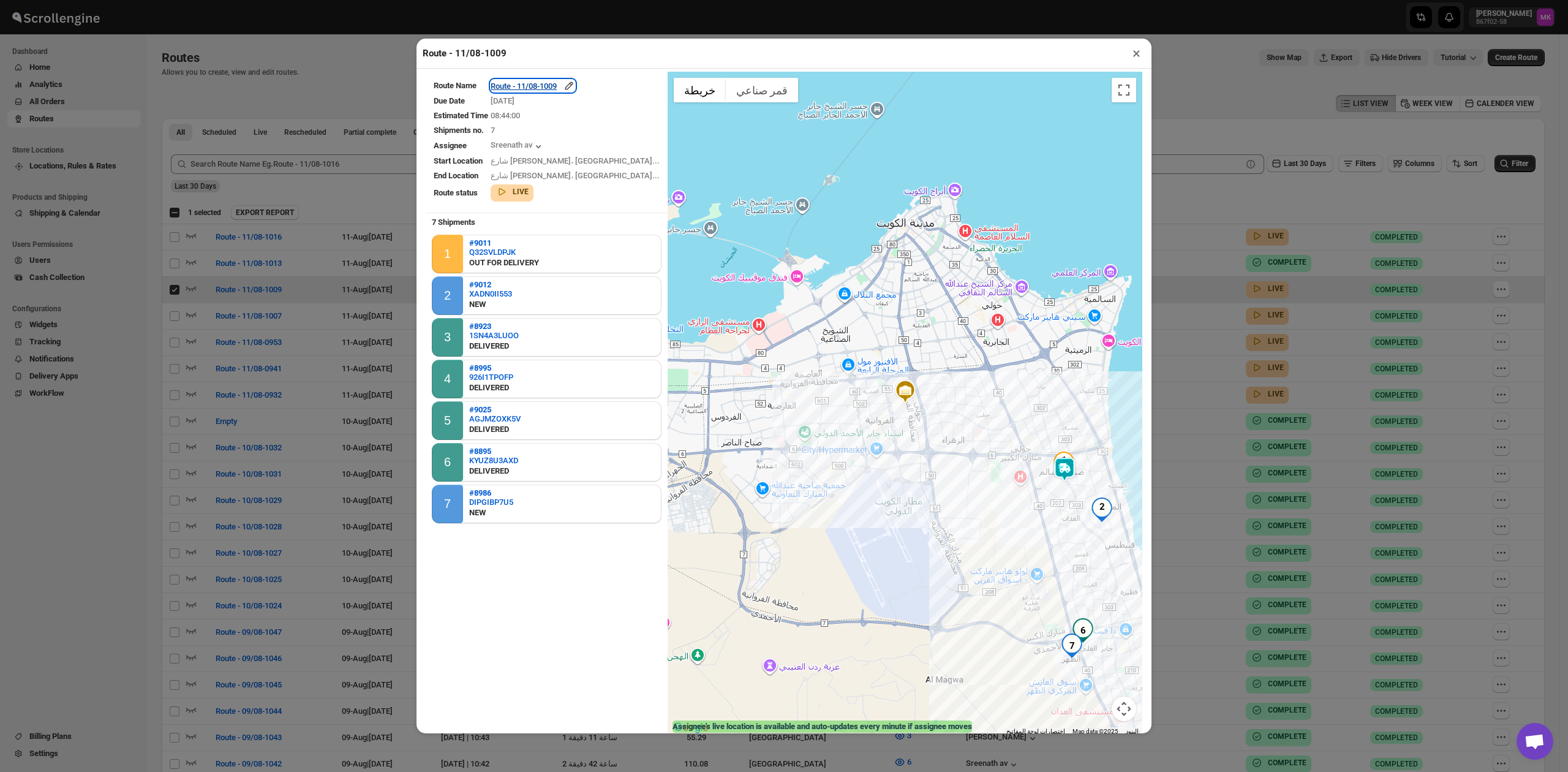
click at [544, 86] on div "Route - 11/08-1009" at bounding box center [533, 85] width 84 height 12
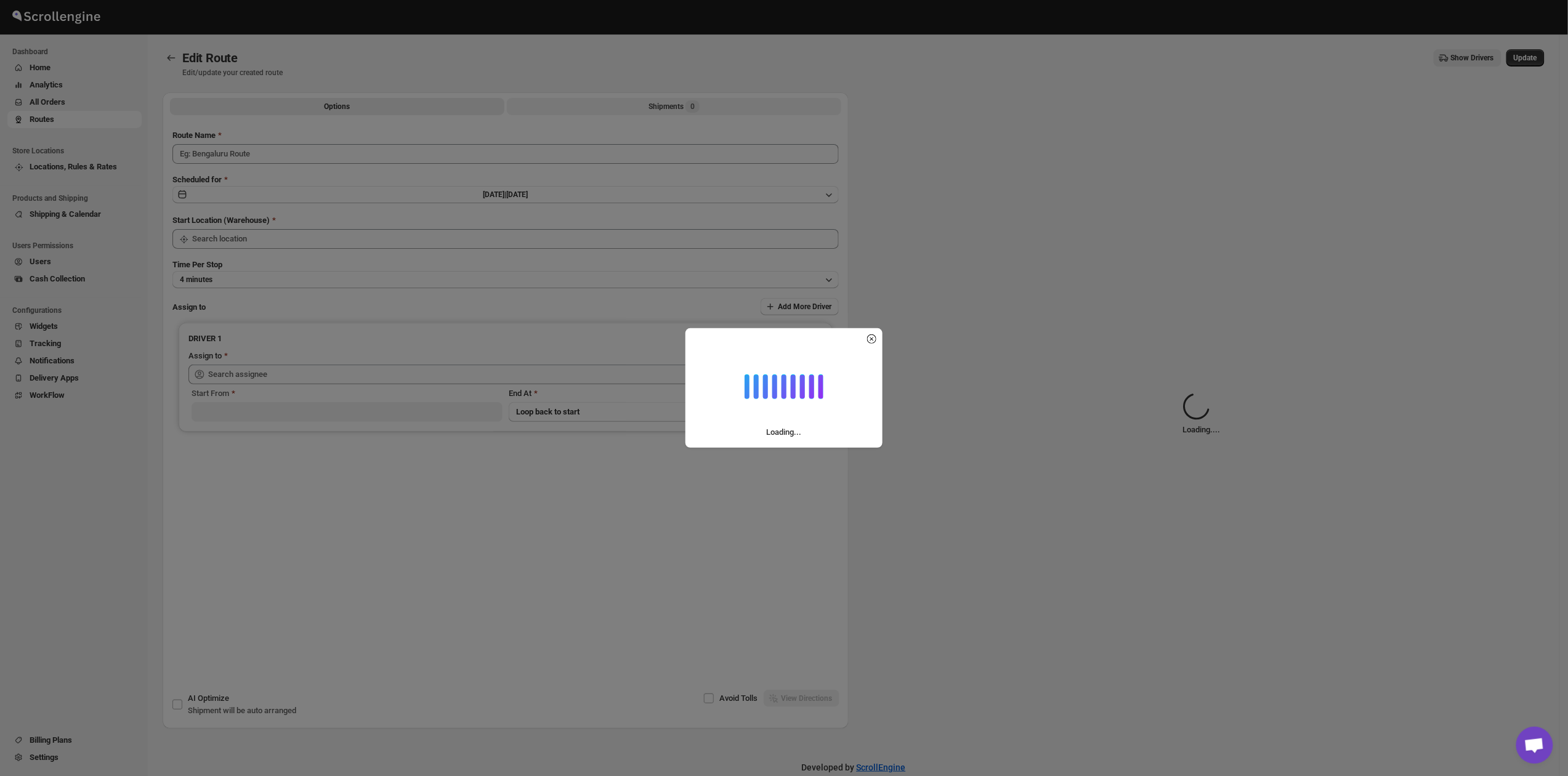
type input "Route - 11/08-1009"
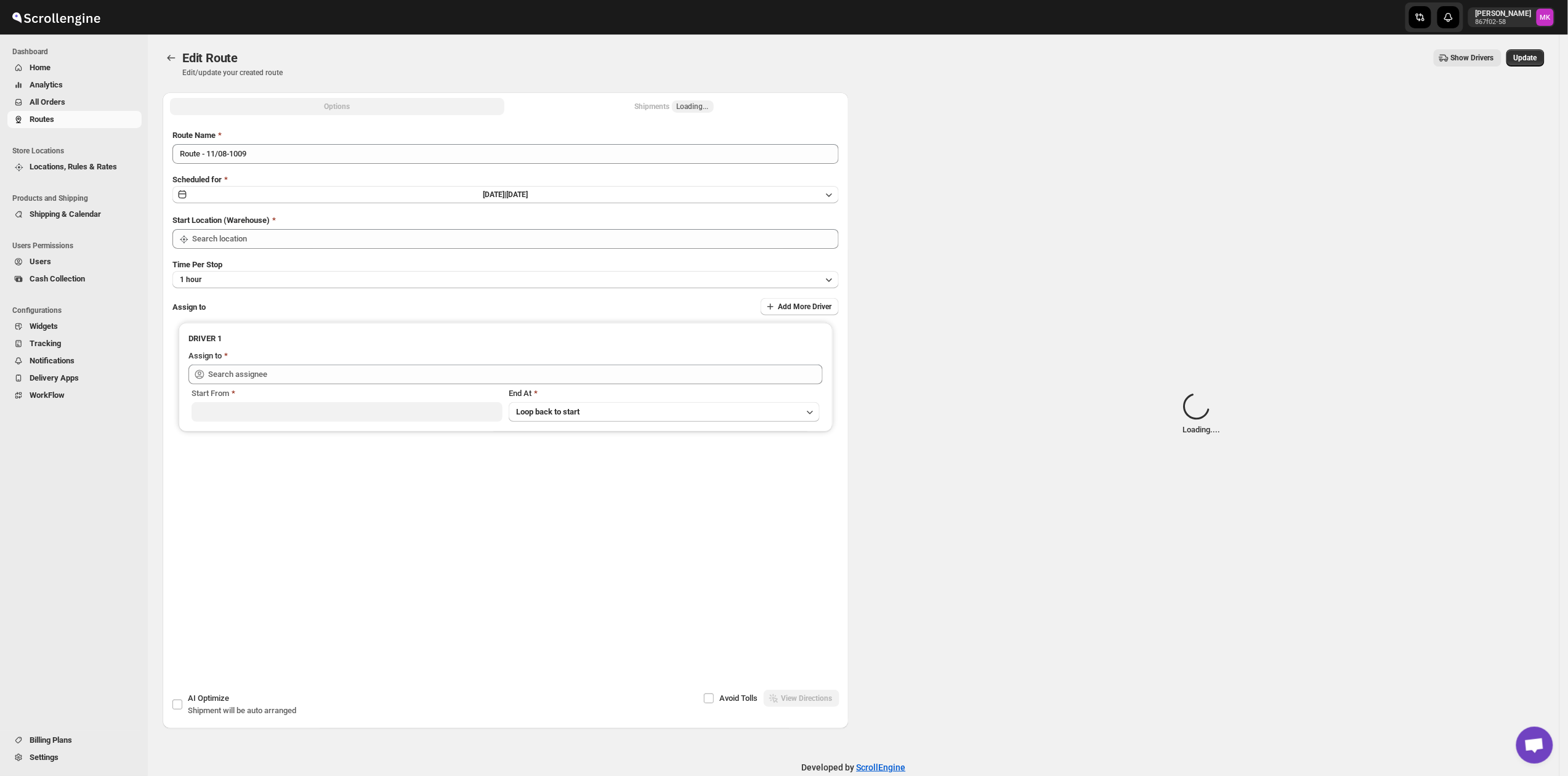
click at [679, 101] on span "Loading..." at bounding box center [693, 106] width 32 height 10
type input "[GEOGRAPHIC_DATA]"
type input "Sreenath av (sreenathbhasibhasi@gmail.com)"
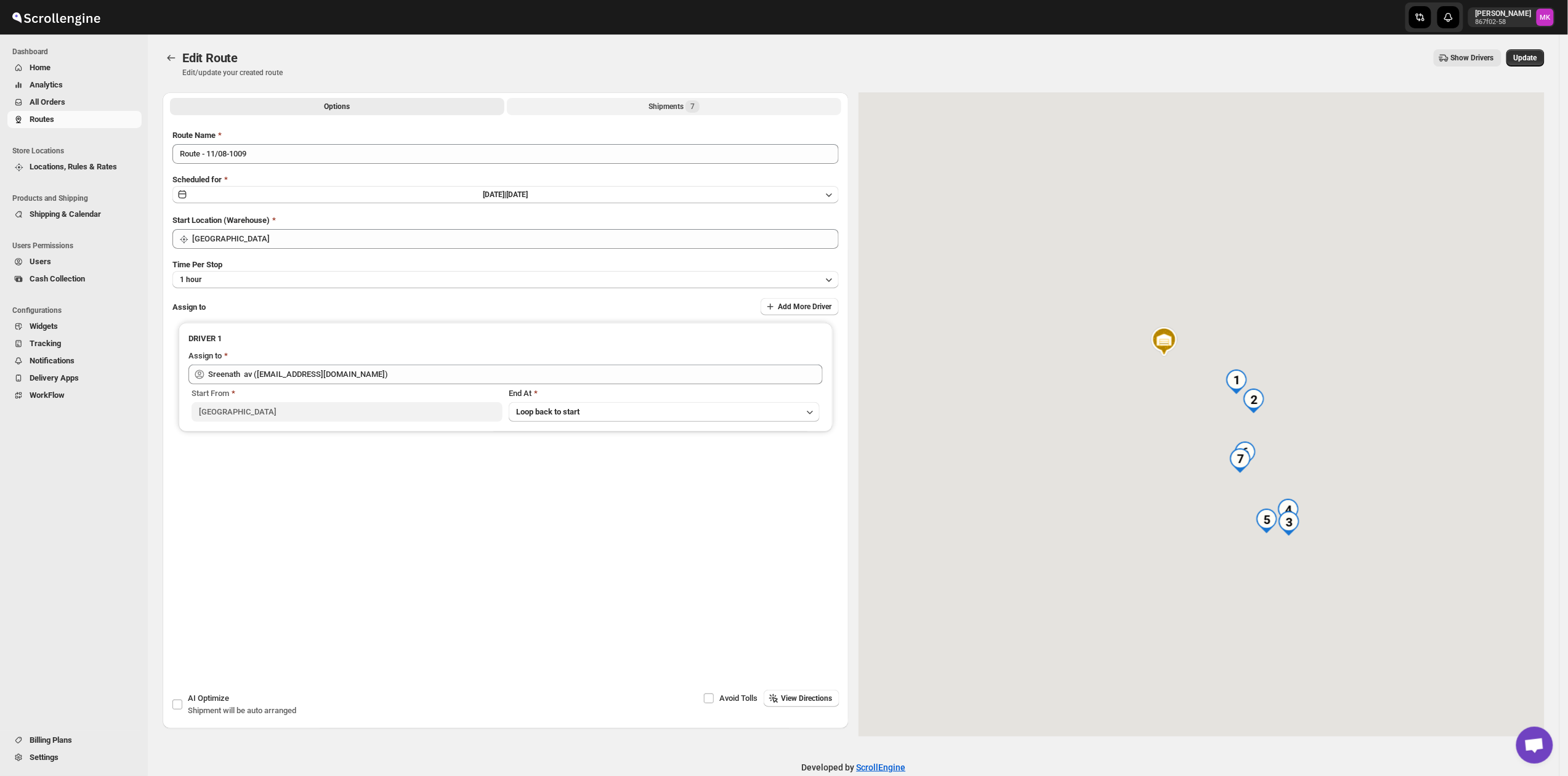
click at [652, 106] on div "Shipments 7" at bounding box center [674, 106] width 51 height 12
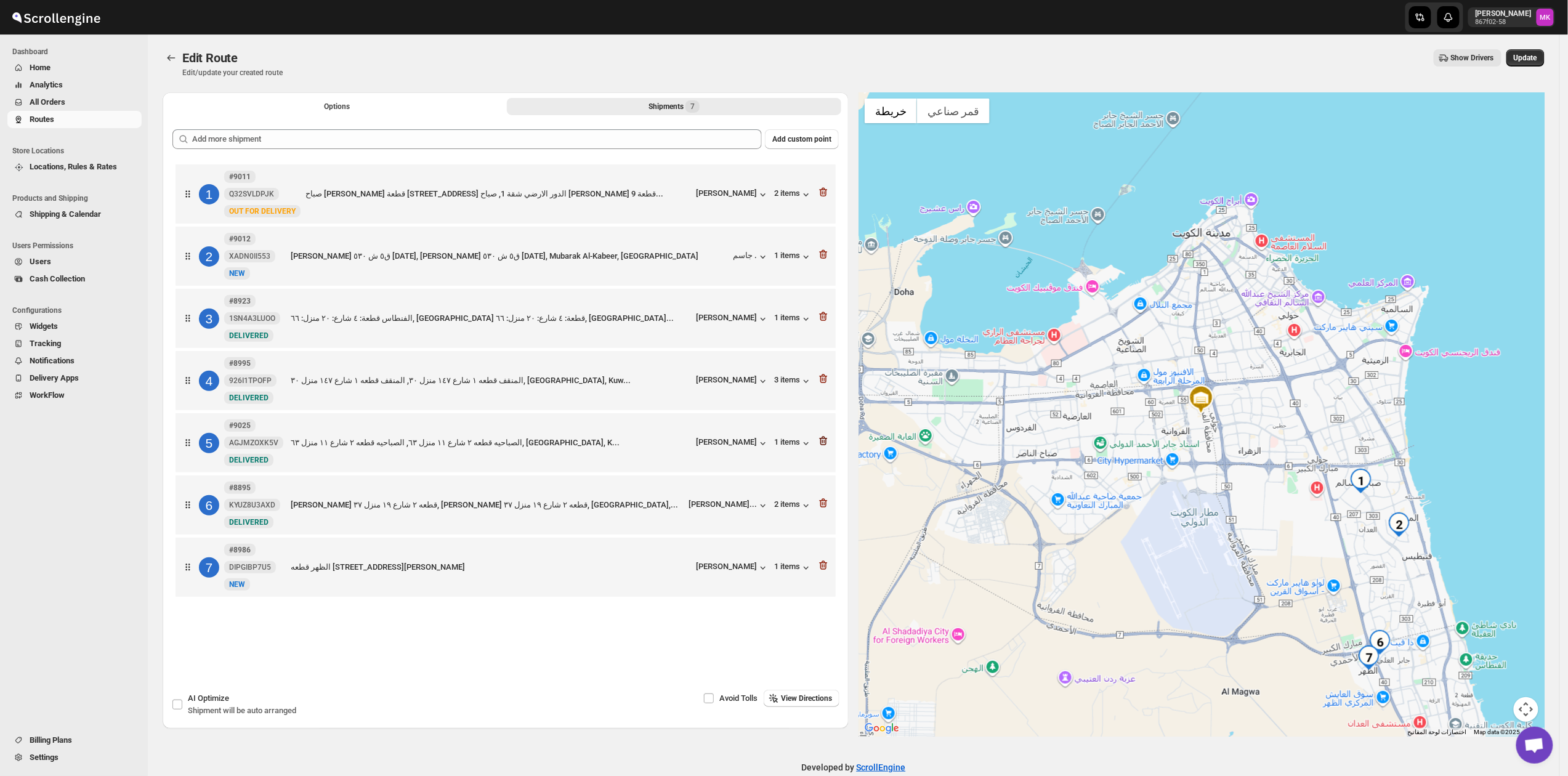
click at [830, 447] on icon "button" at bounding box center [822, 440] width 12 height 12
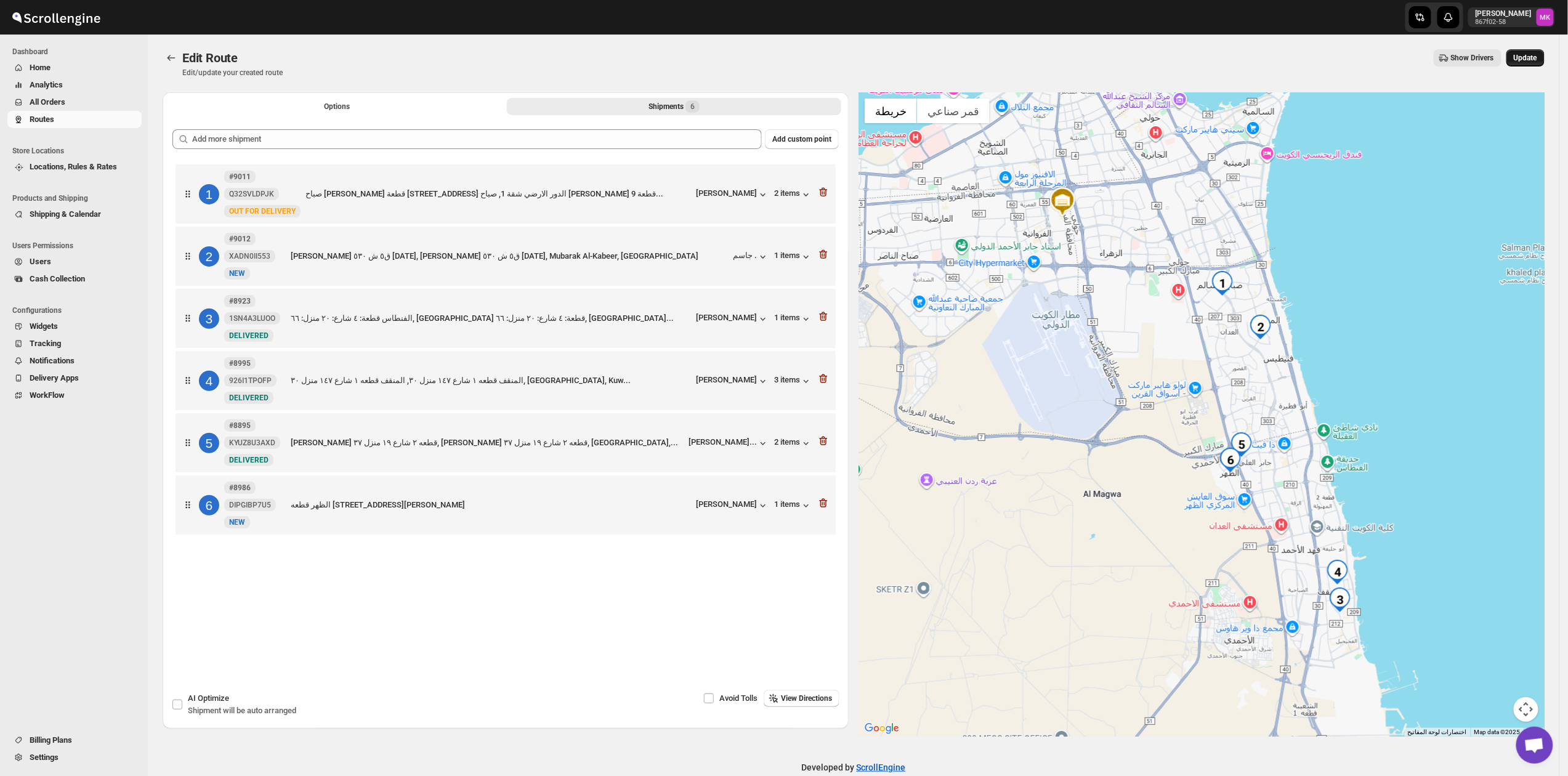
click at [1537, 61] on span "Update" at bounding box center [1525, 58] width 24 height 10
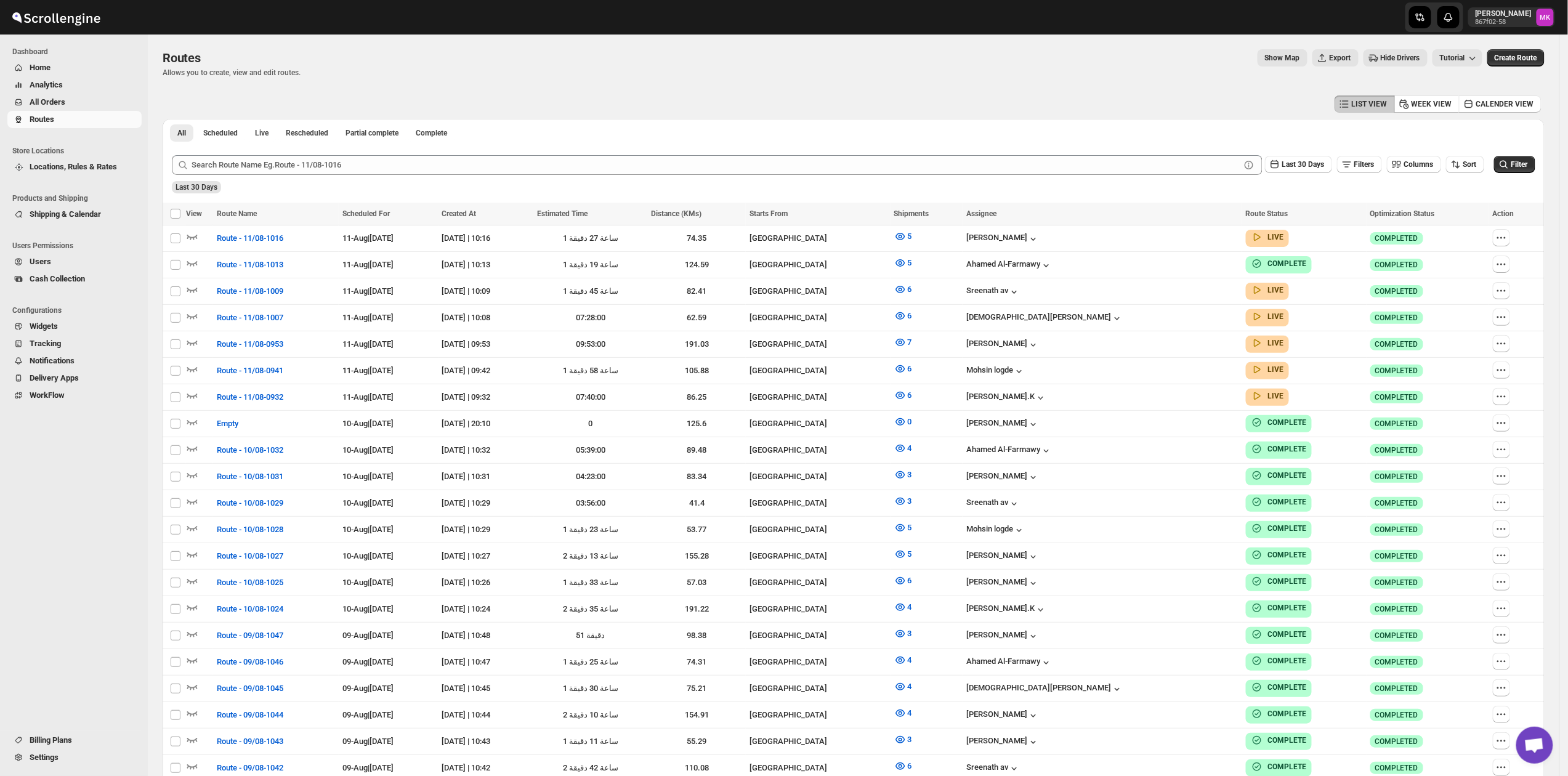
click at [114, 104] on span "All Orders" at bounding box center [84, 102] width 109 height 12
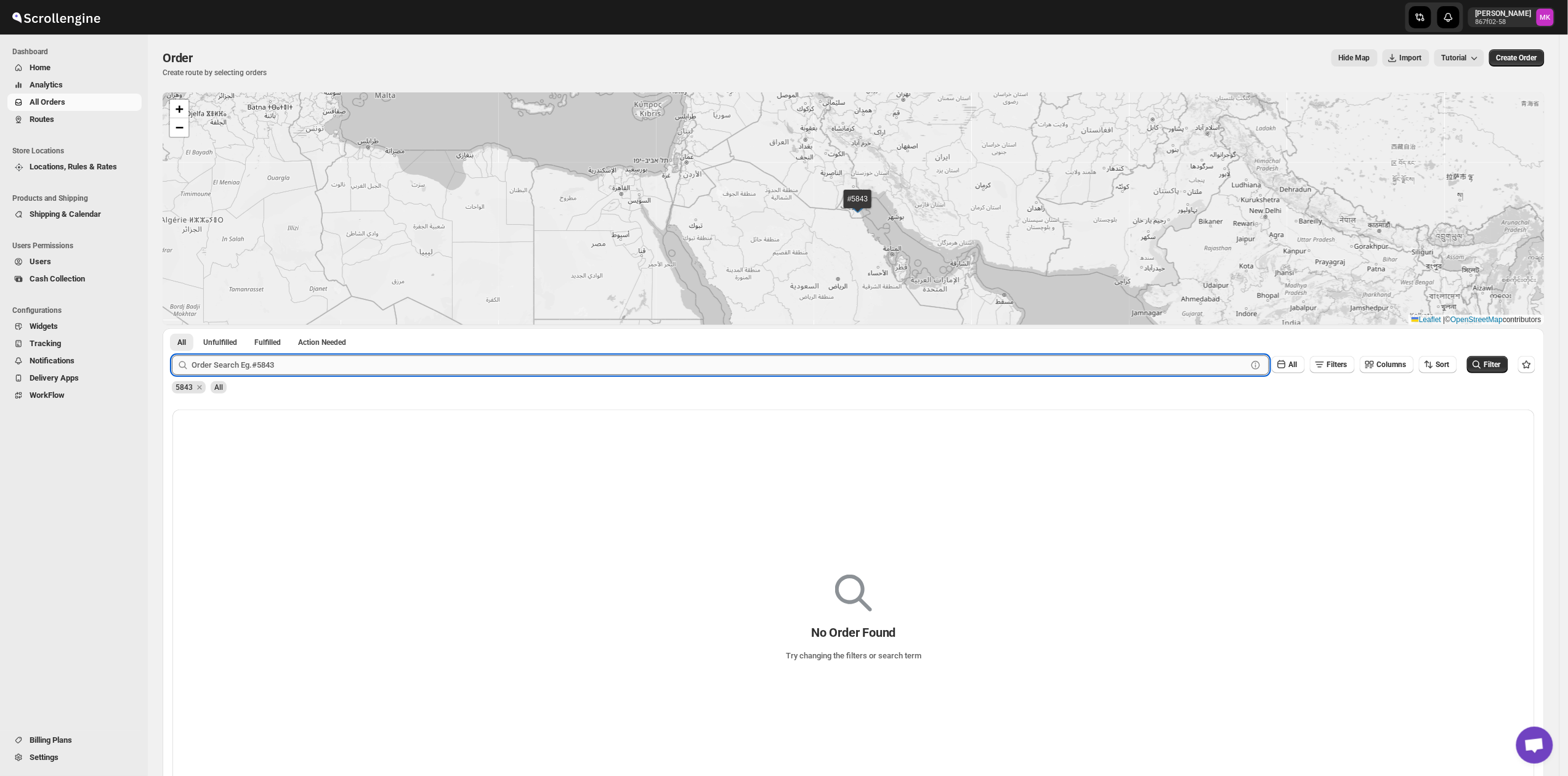
click at [528, 361] on input "text" at bounding box center [719, 365] width 1055 height 20
type input "9025"
click at [172, 328] on button "Submit" at bounding box center [189, 335] width 35 height 13
